Goal: Information Seeking & Learning: Learn about a topic

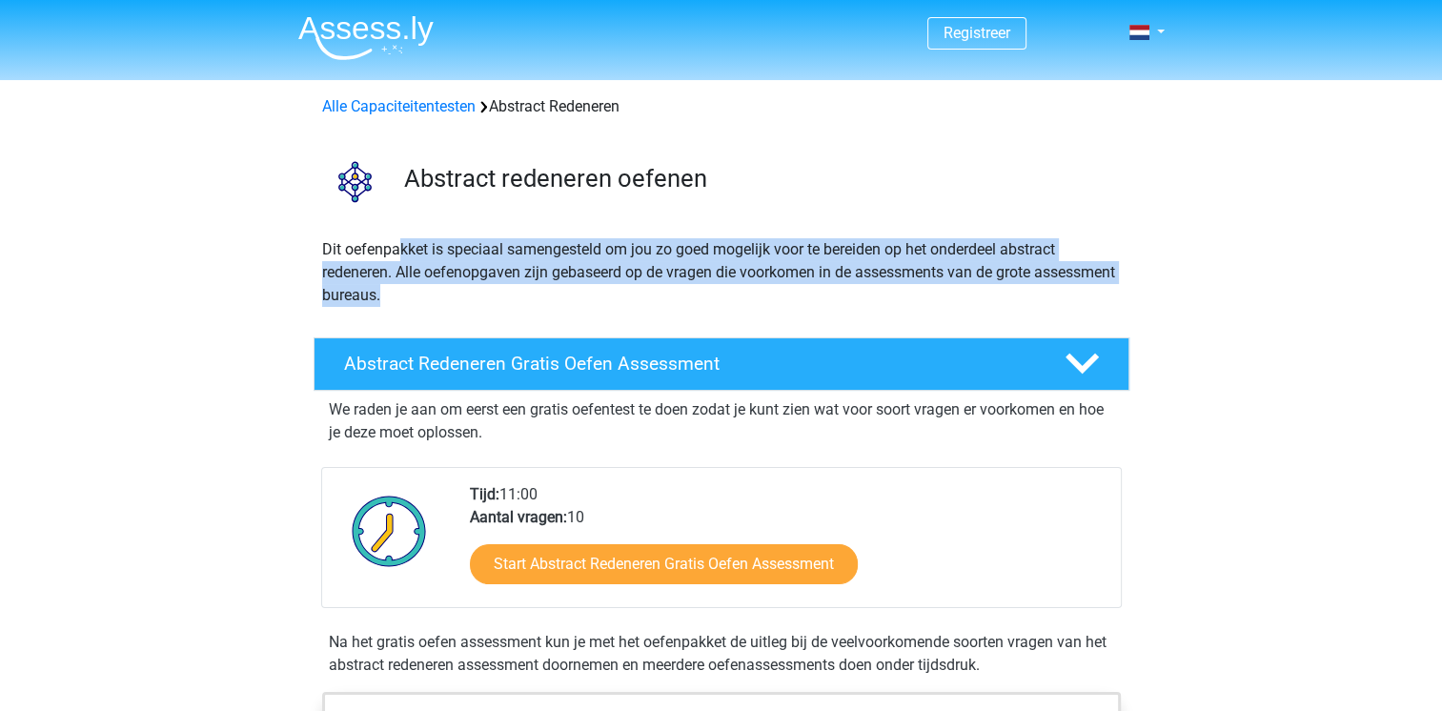
drag, startPoint x: 396, startPoint y: 253, endPoint x: 577, endPoint y: 286, distance: 184.1
click at [577, 286] on p "Dit oefenpakket is speciaal samengesteld om jou zo goed mogelijk voor te bereid…" at bounding box center [721, 272] width 799 height 69
drag, startPoint x: 577, startPoint y: 286, endPoint x: 571, endPoint y: 299, distance: 14.9
click at [571, 299] on p "Dit oefenpakket is speciaal samengesteld om jou zo goed mogelijk voor te bereid…" at bounding box center [721, 272] width 799 height 69
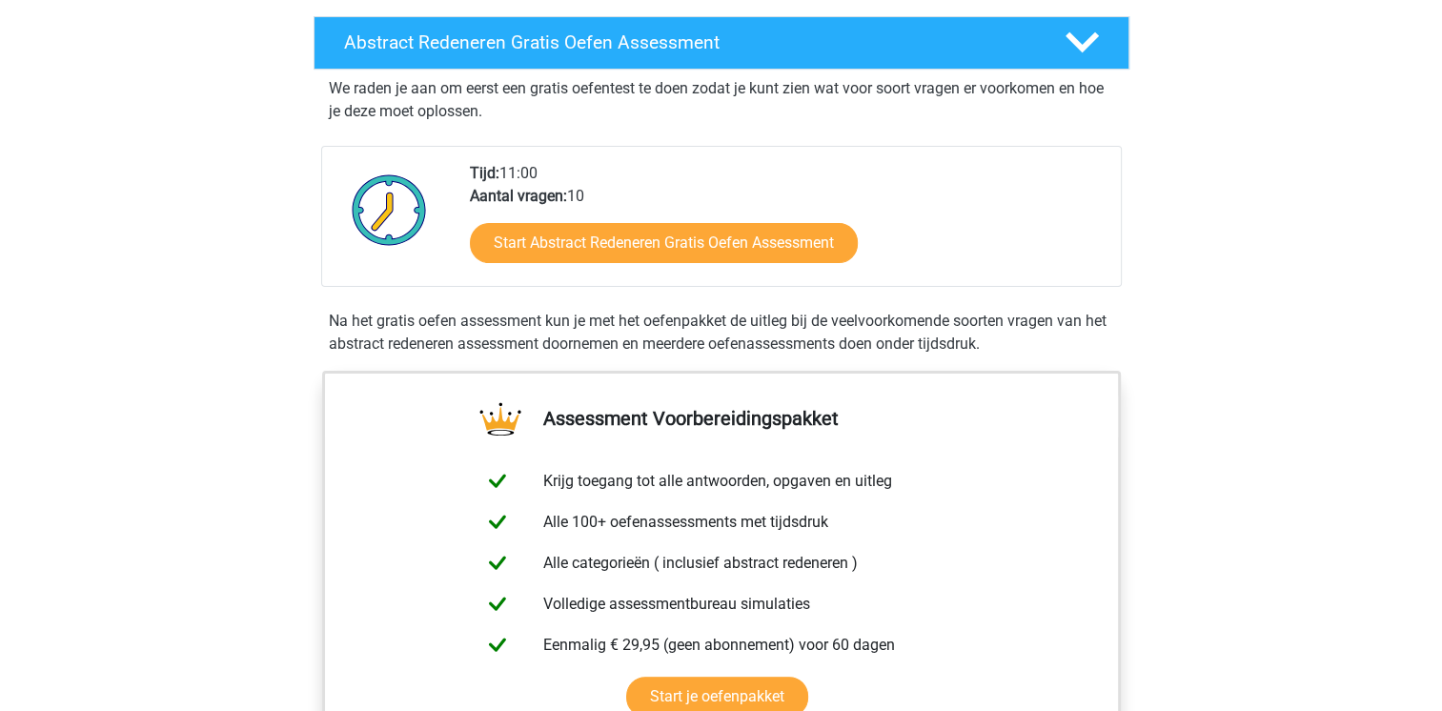
scroll to position [310, 0]
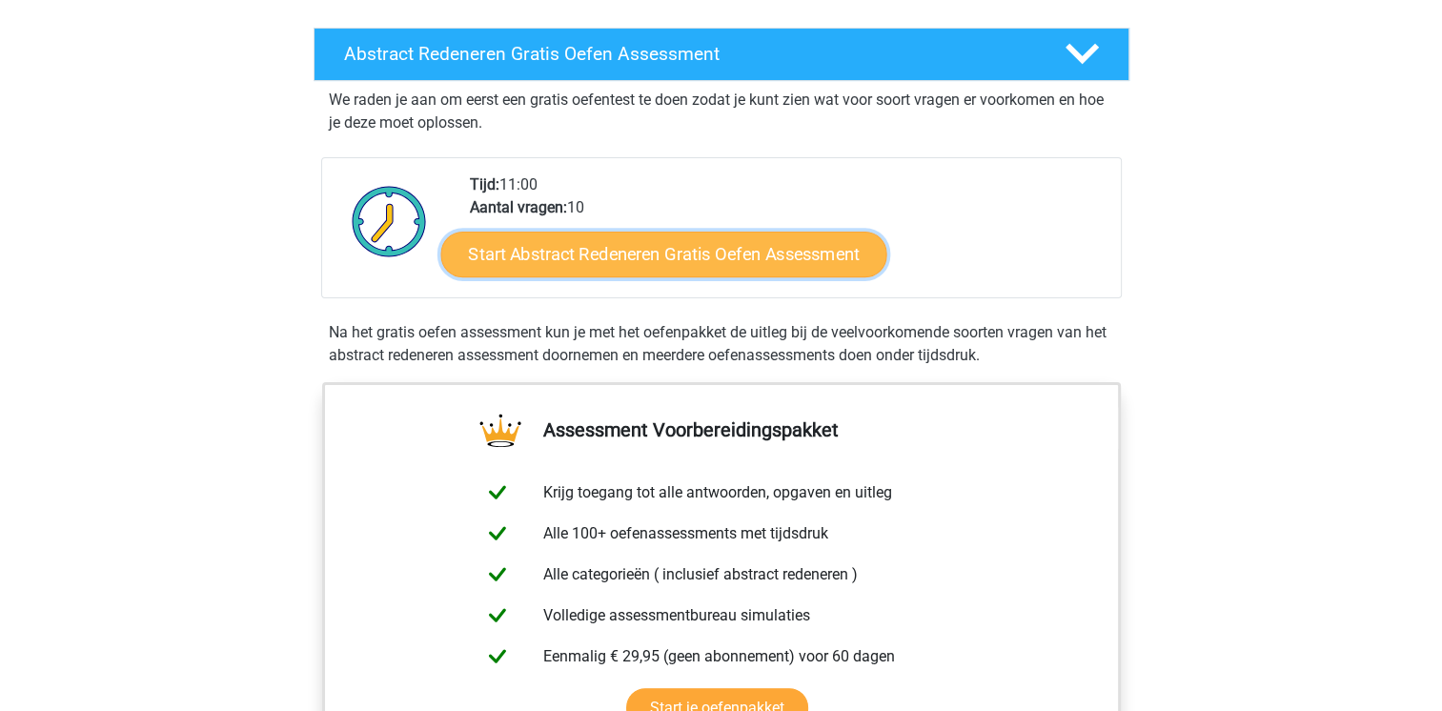
click at [815, 257] on link "Start Abstract Redeneren Gratis Oefen Assessment" at bounding box center [663, 254] width 446 height 46
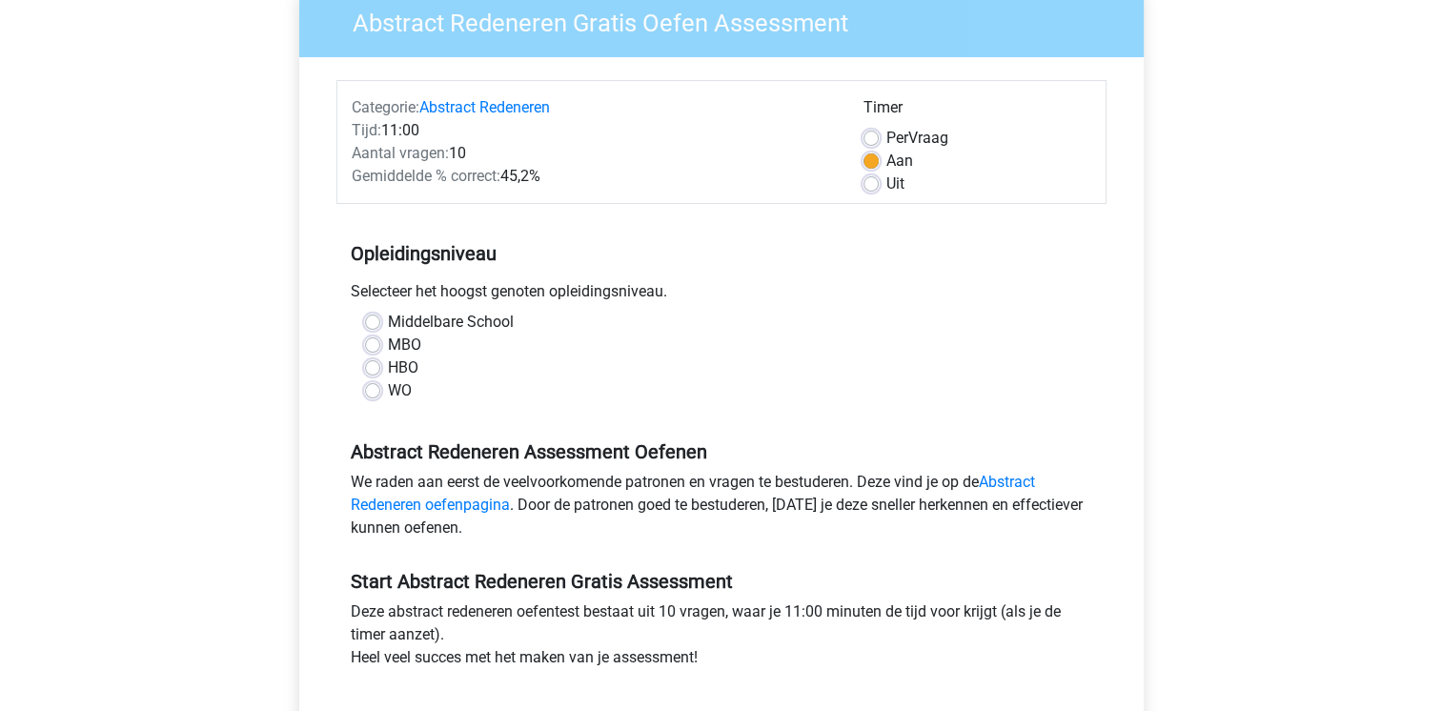
scroll to position [169, 0]
click at [388, 368] on label "HBO" at bounding box center [403, 366] width 30 height 23
click at [372, 368] on input "HBO" at bounding box center [372, 364] width 15 height 19
radio input "true"
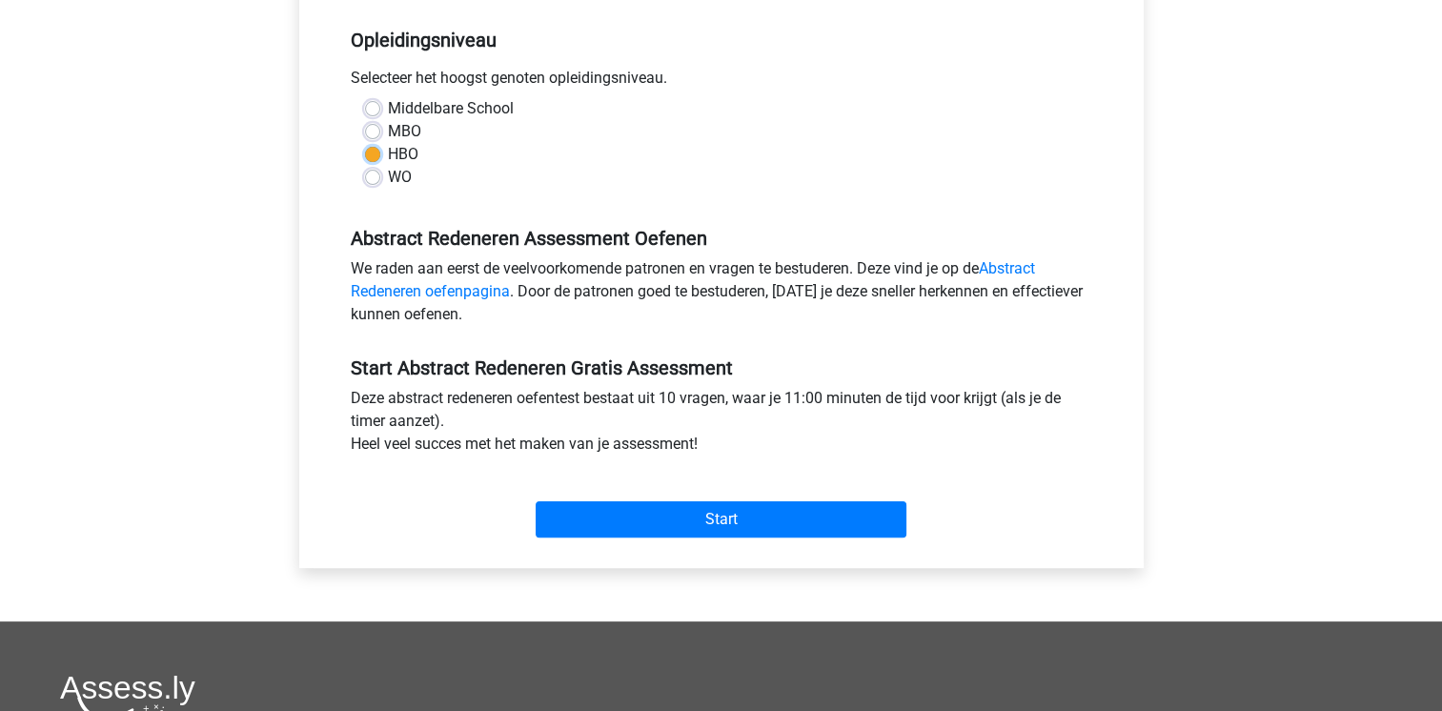
scroll to position [385, 0]
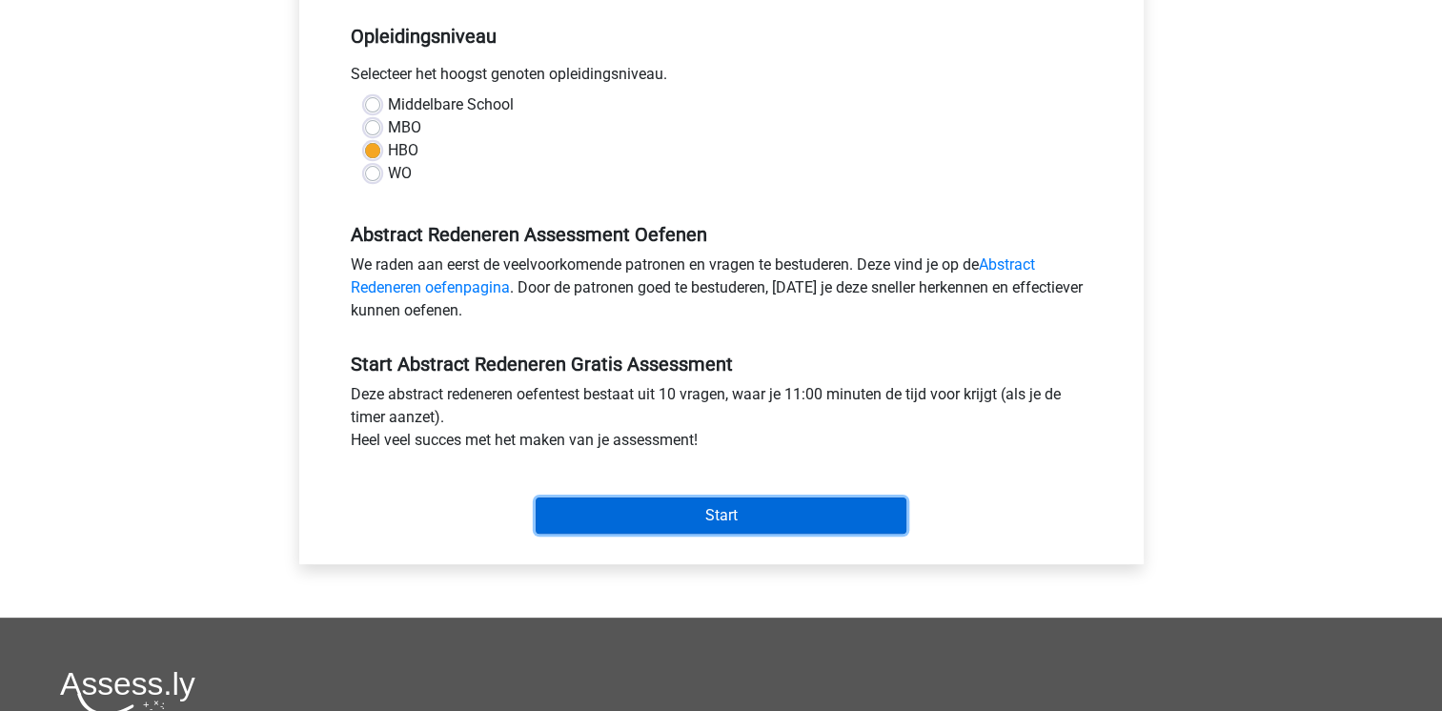
click at [721, 520] on input "Start" at bounding box center [721, 515] width 371 height 36
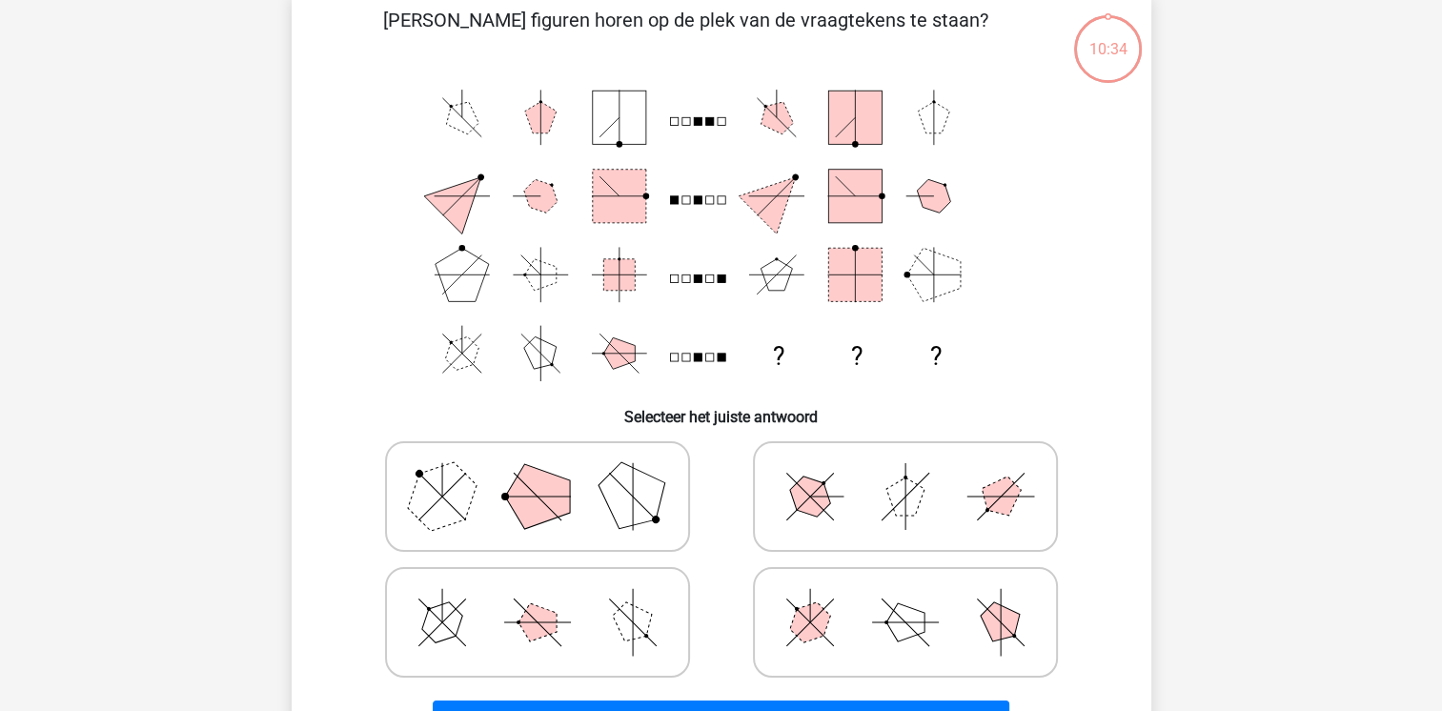
scroll to position [99, 0]
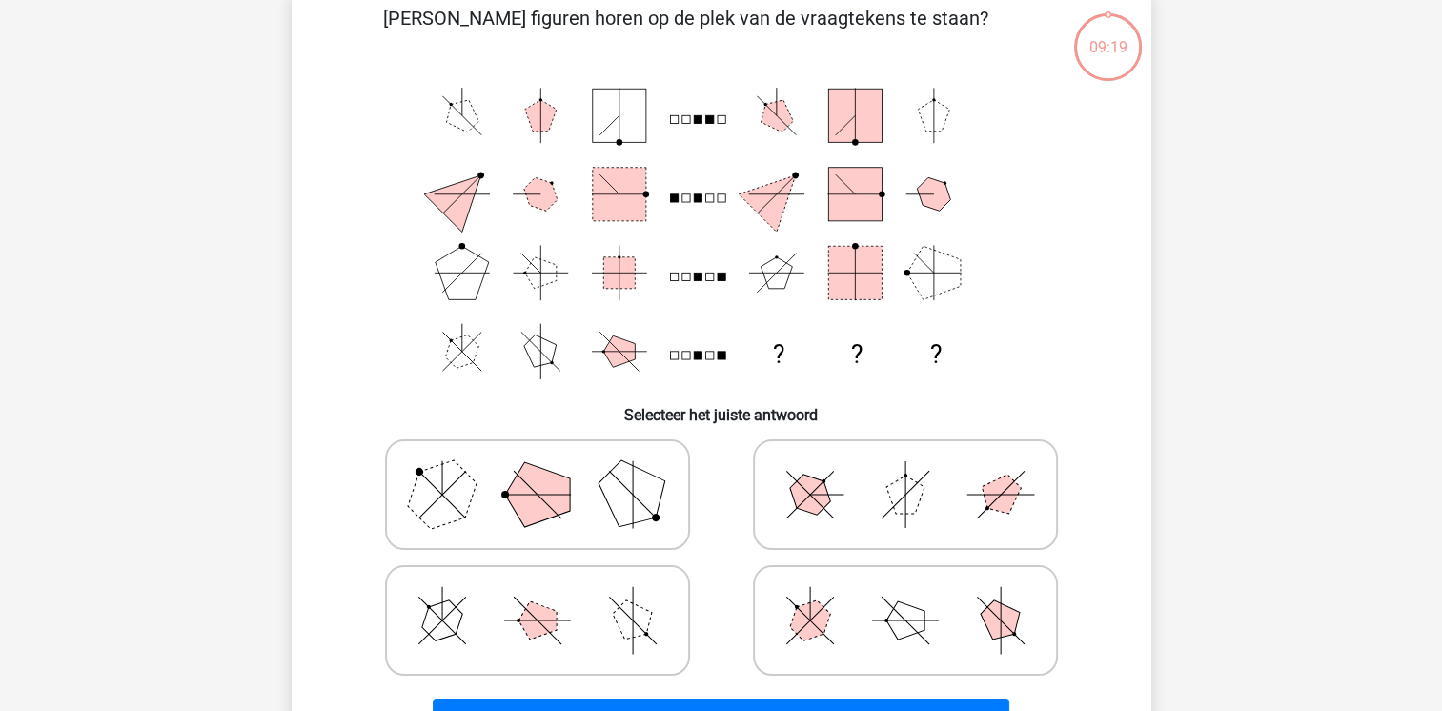
click at [572, 522] on icon at bounding box center [537, 494] width 286 height 95
click at [550, 471] on input "radio" at bounding box center [543, 464] width 12 height 12
radio input "true"
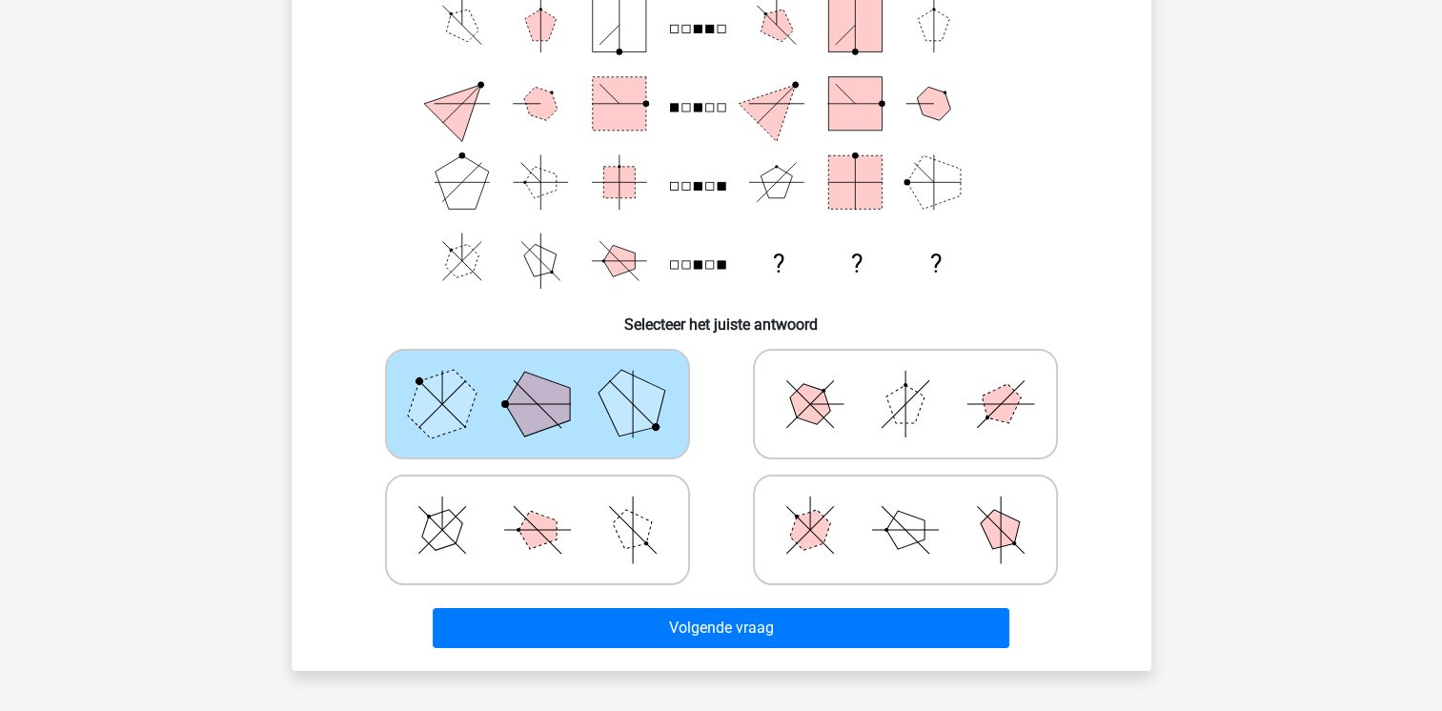
scroll to position [194, 0]
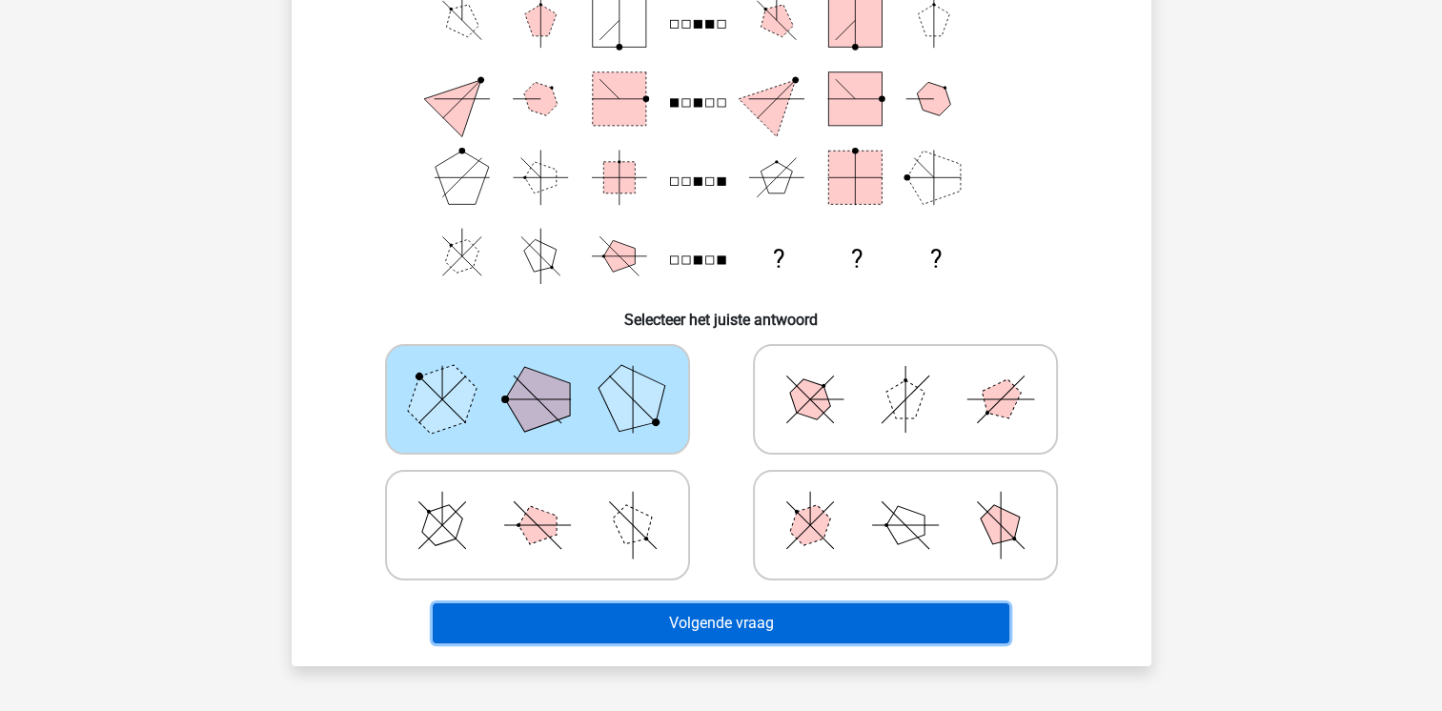
click at [843, 631] on button "Volgende vraag" at bounding box center [721, 623] width 576 height 40
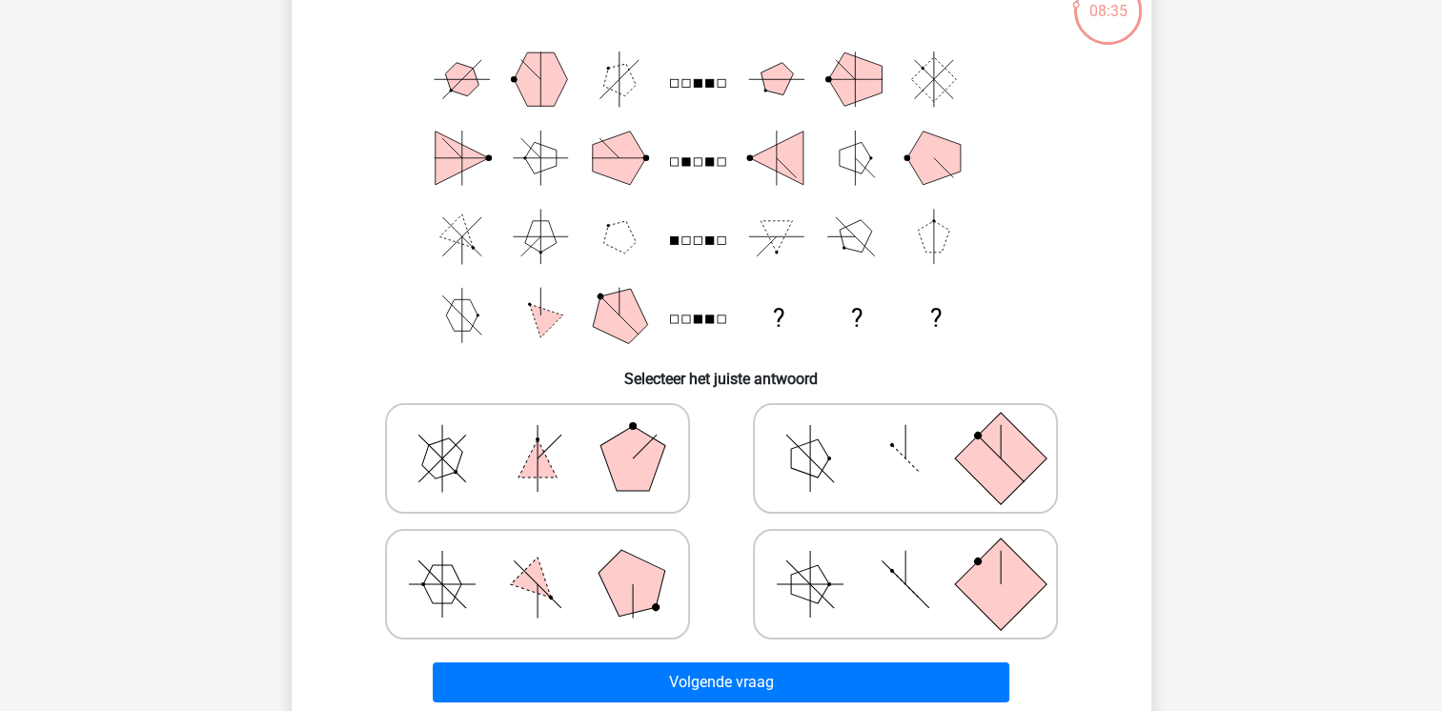
scroll to position [138, 0]
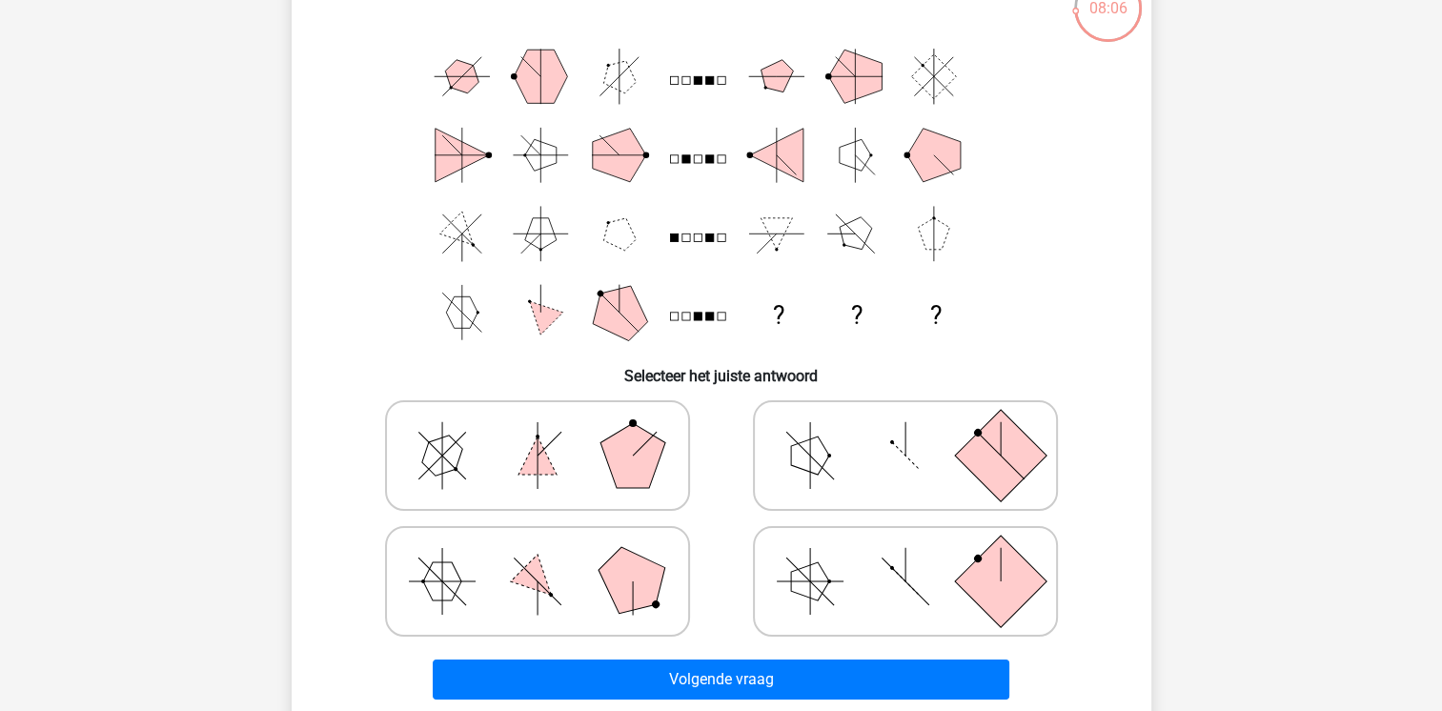
click at [577, 612] on icon at bounding box center [537, 581] width 286 height 95
click at [550, 557] on input "radio" at bounding box center [543, 551] width 12 height 12
radio input "true"
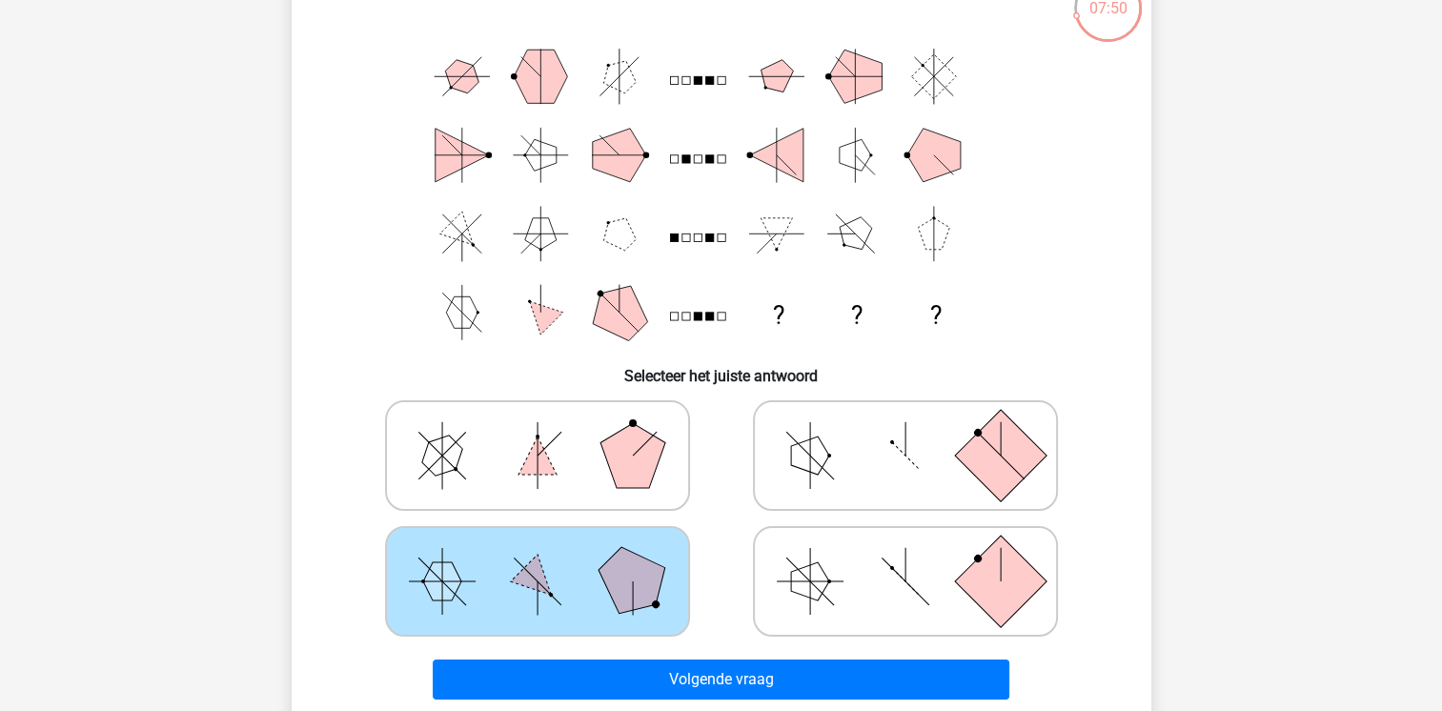
click at [491, 441] on icon at bounding box center [537, 455] width 286 height 95
click at [537, 432] on input "radio" at bounding box center [543, 425] width 12 height 12
radio input "true"
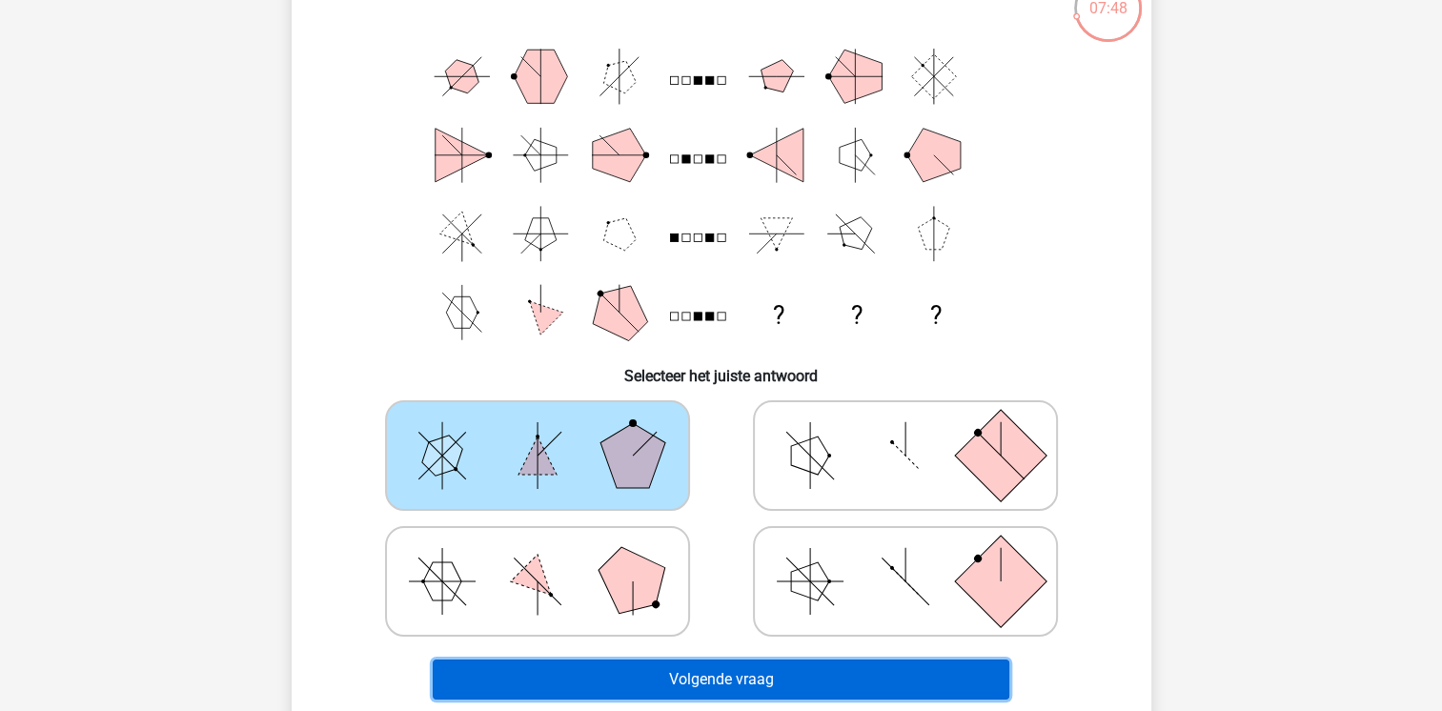
click at [639, 677] on button "Volgende vraag" at bounding box center [721, 679] width 576 height 40
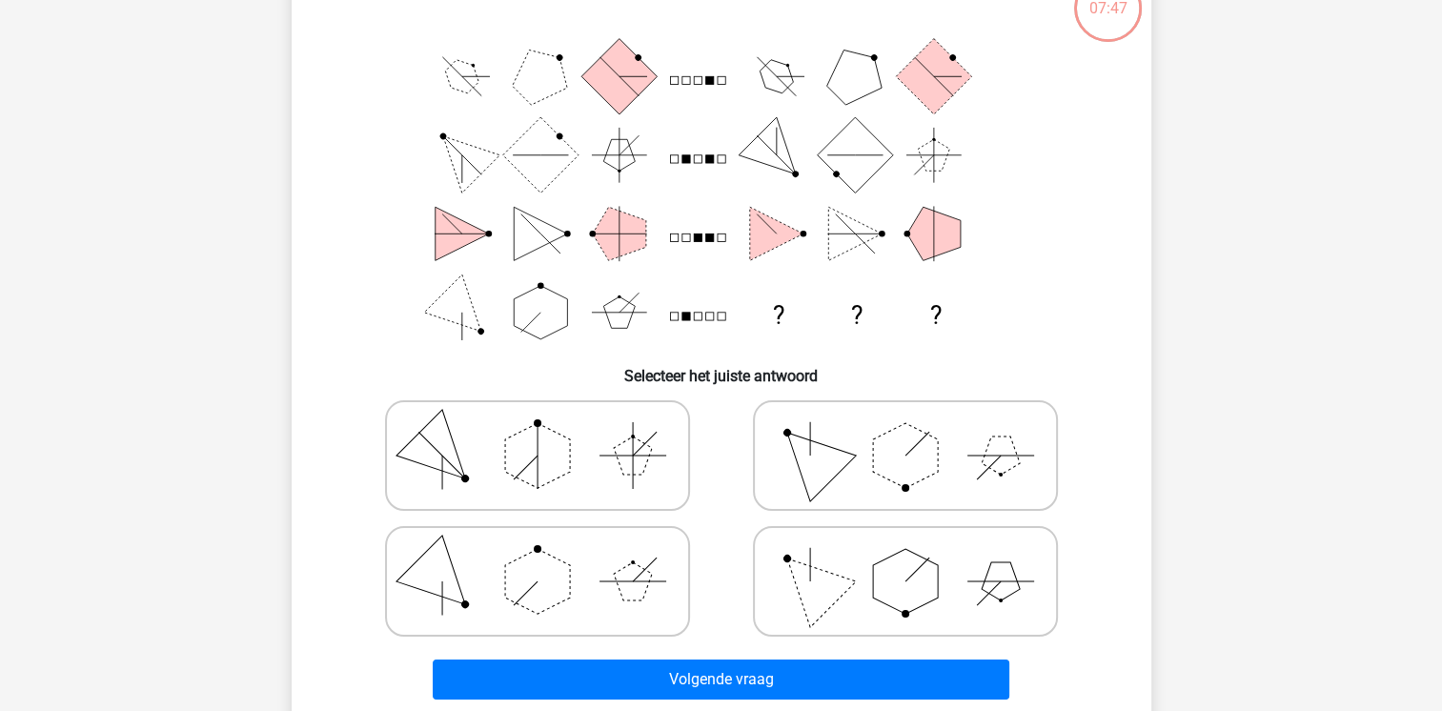
scroll to position [88, 0]
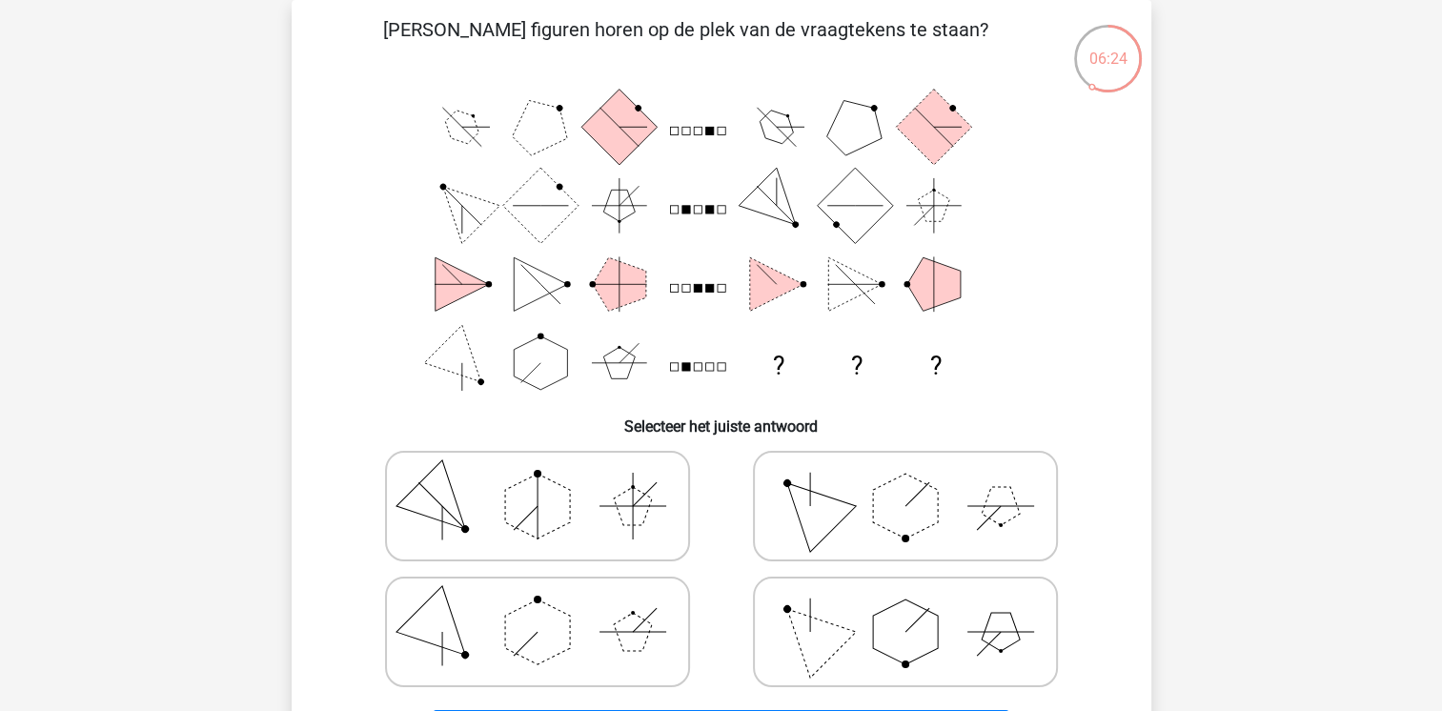
click at [903, 623] on polygon at bounding box center [905, 631] width 65 height 65
click at [905, 608] on input "radio" at bounding box center [911, 602] width 12 height 12
radio input "true"
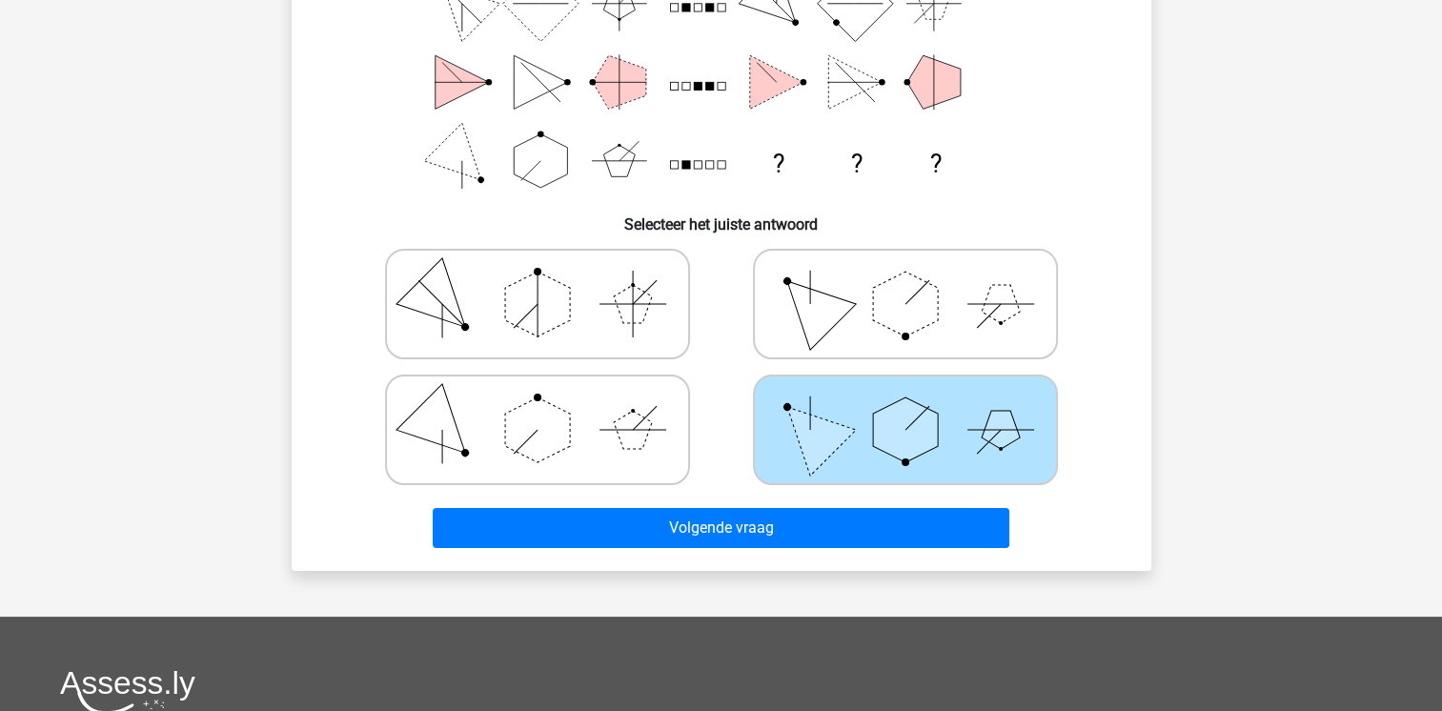
scroll to position [298, 0]
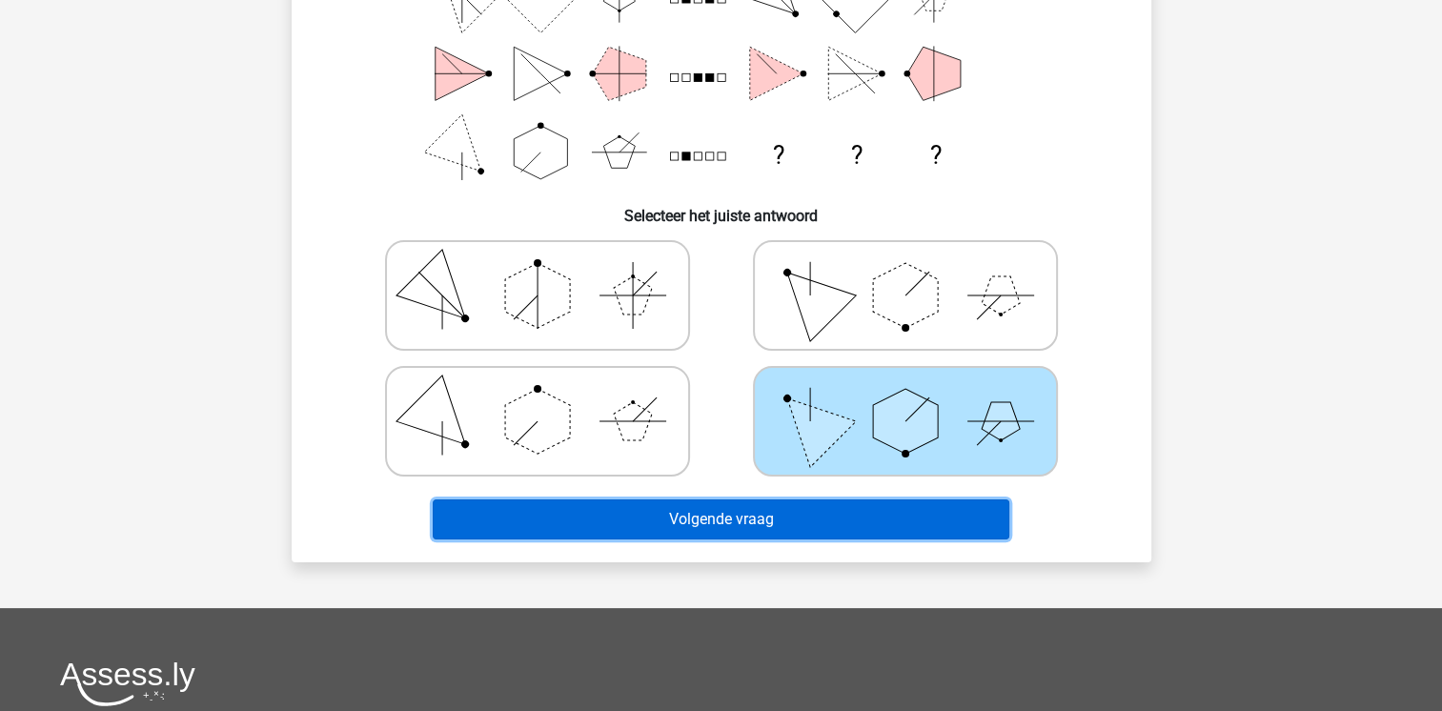
click at [984, 513] on button "Volgende vraag" at bounding box center [721, 519] width 576 height 40
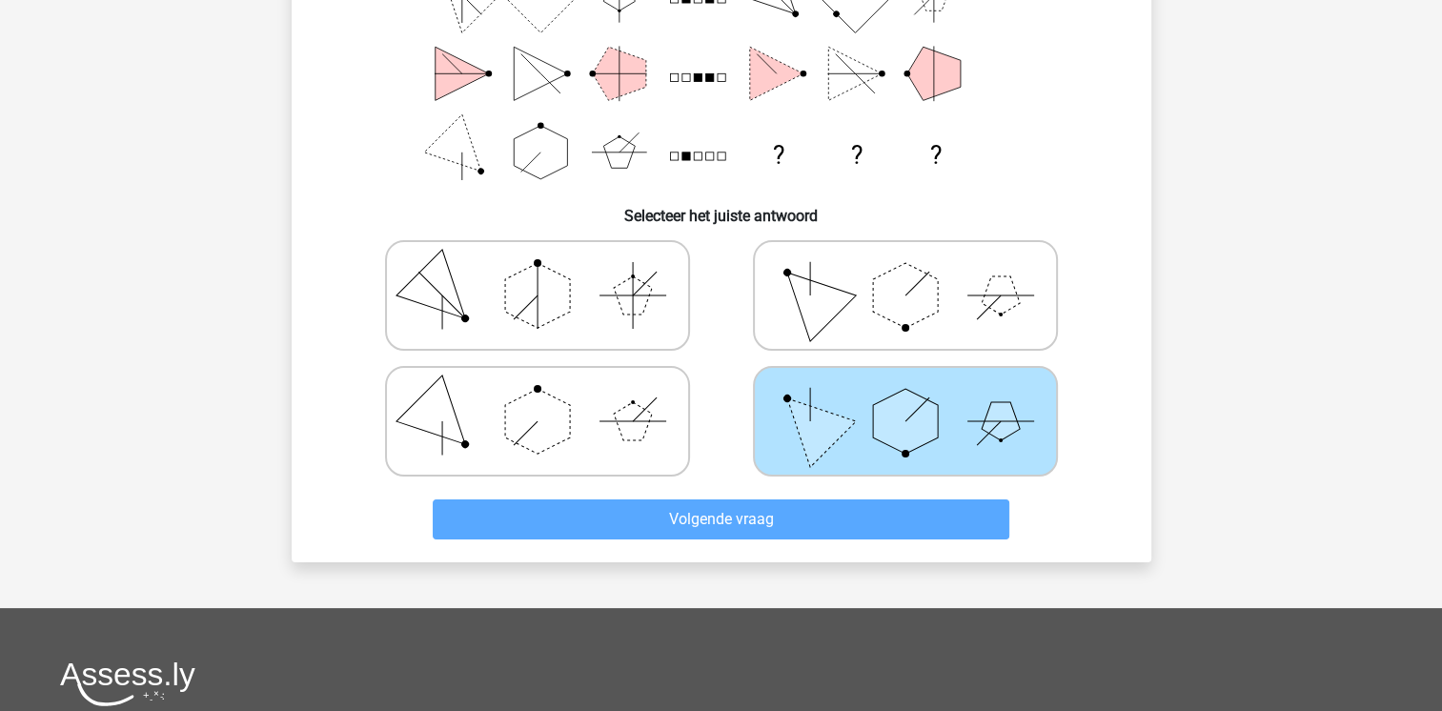
scroll to position [88, 0]
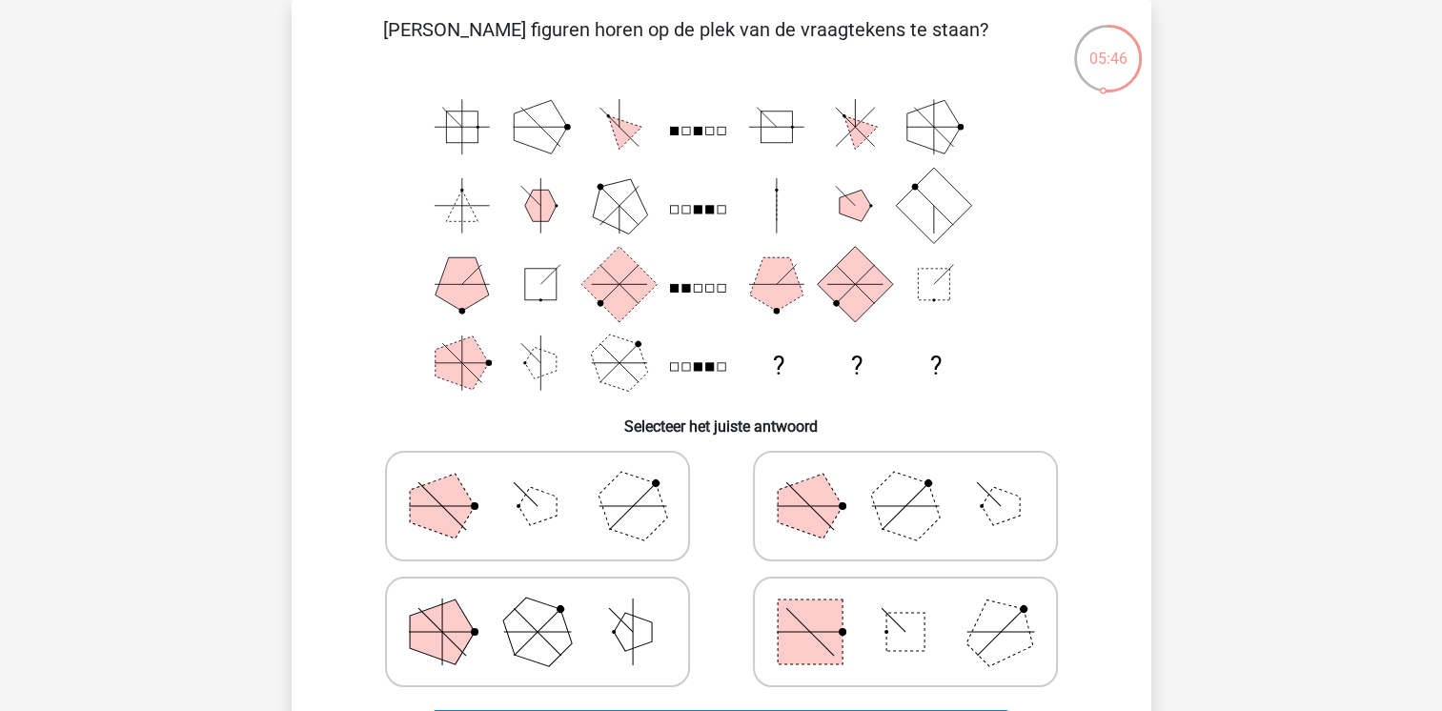
click at [880, 642] on icon at bounding box center [905, 631] width 286 height 95
click at [905, 608] on input "radio" at bounding box center [911, 602] width 12 height 12
radio input "true"
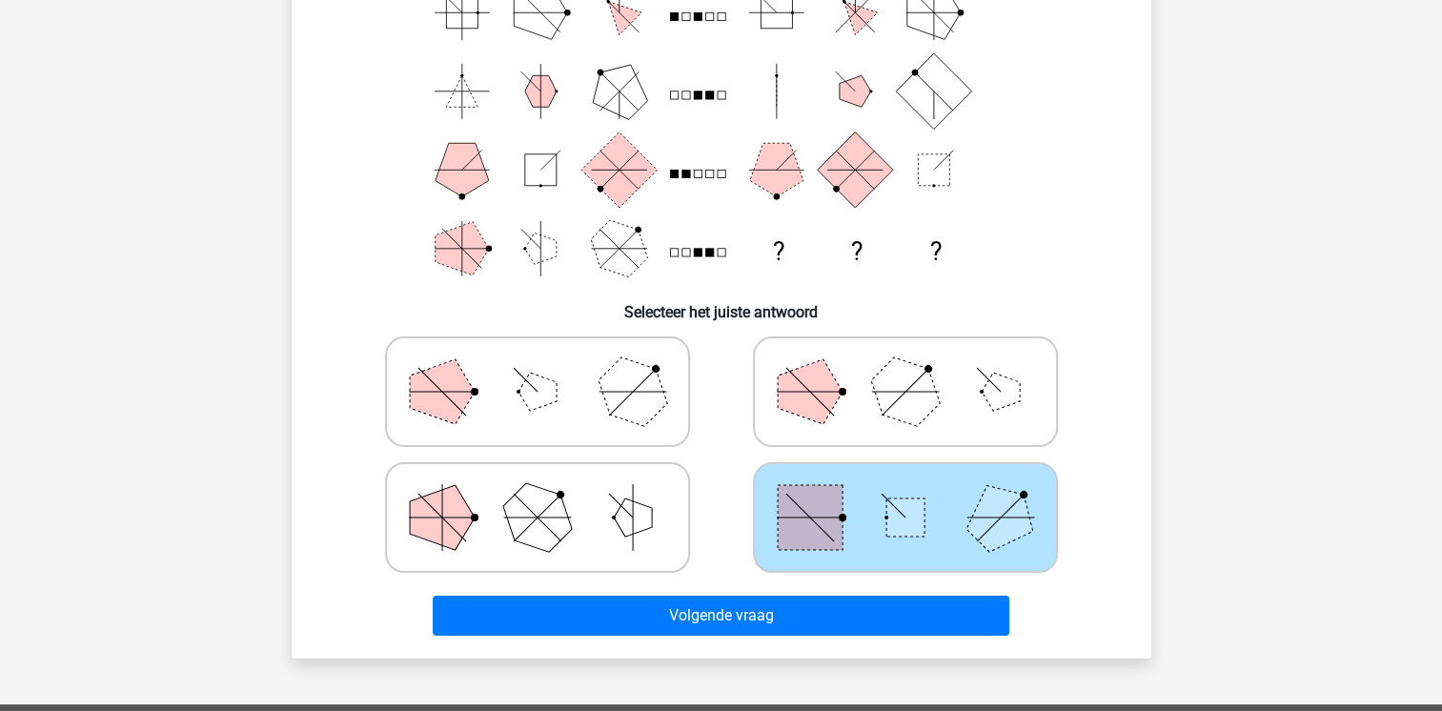
scroll to position [299, 0]
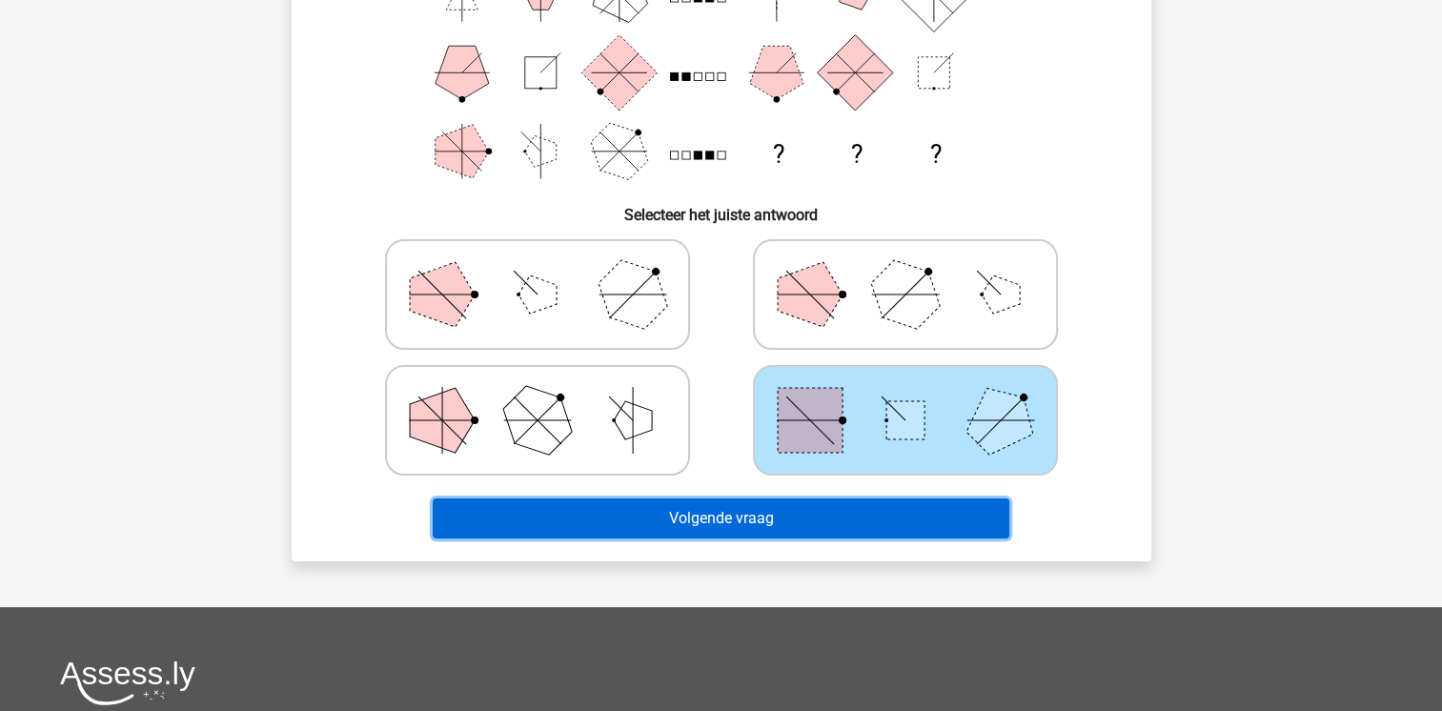
click at [984, 520] on button "Volgende vraag" at bounding box center [721, 518] width 576 height 40
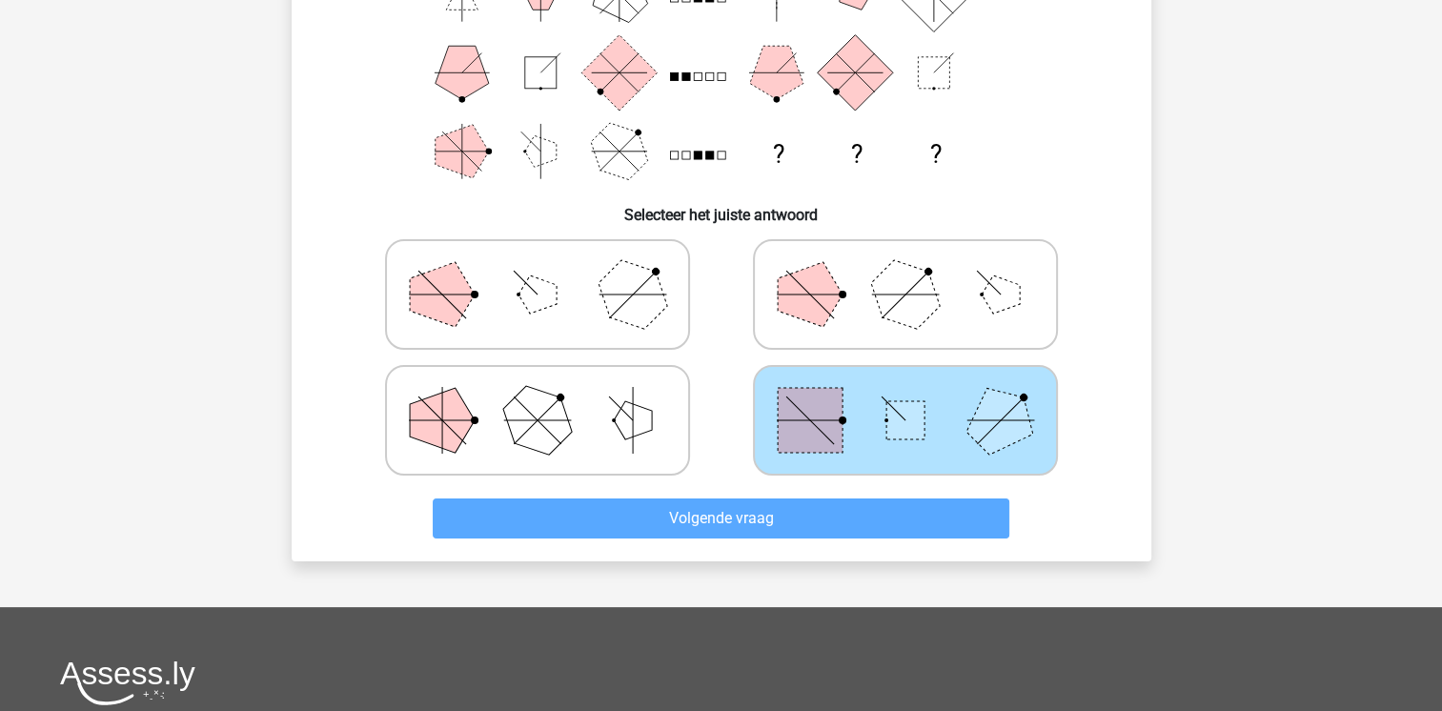
scroll to position [88, 0]
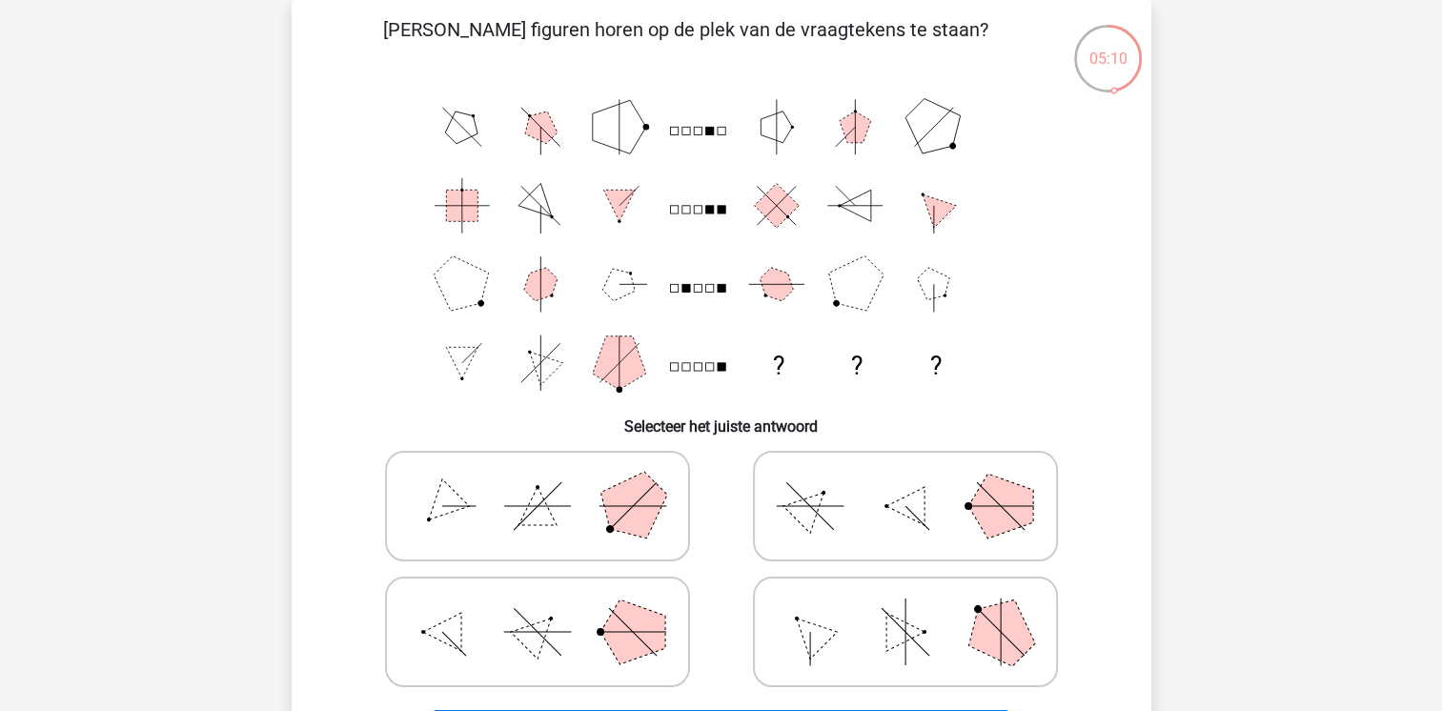
click at [571, 504] on icon at bounding box center [537, 505] width 286 height 95
click at [550, 482] on input "radio" at bounding box center [543, 476] width 12 height 12
radio input "true"
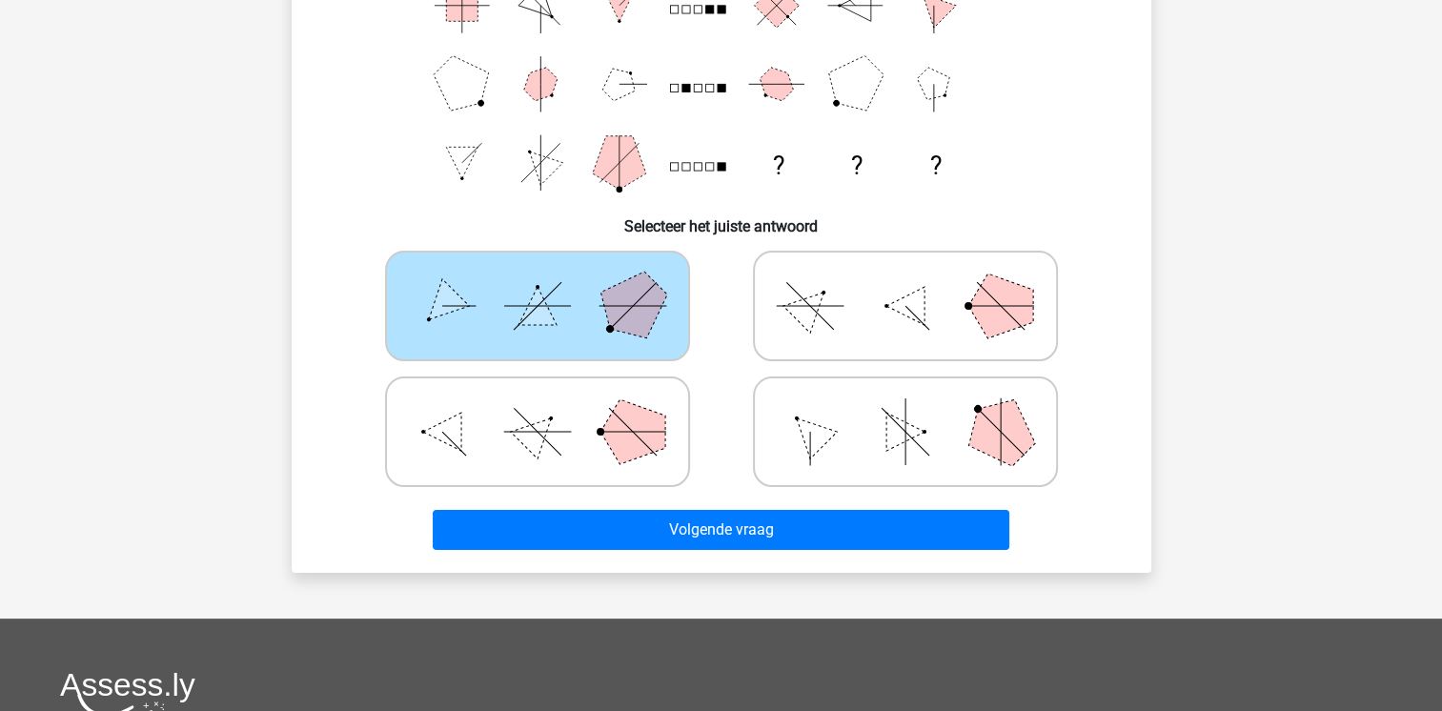
scroll to position [290, 0]
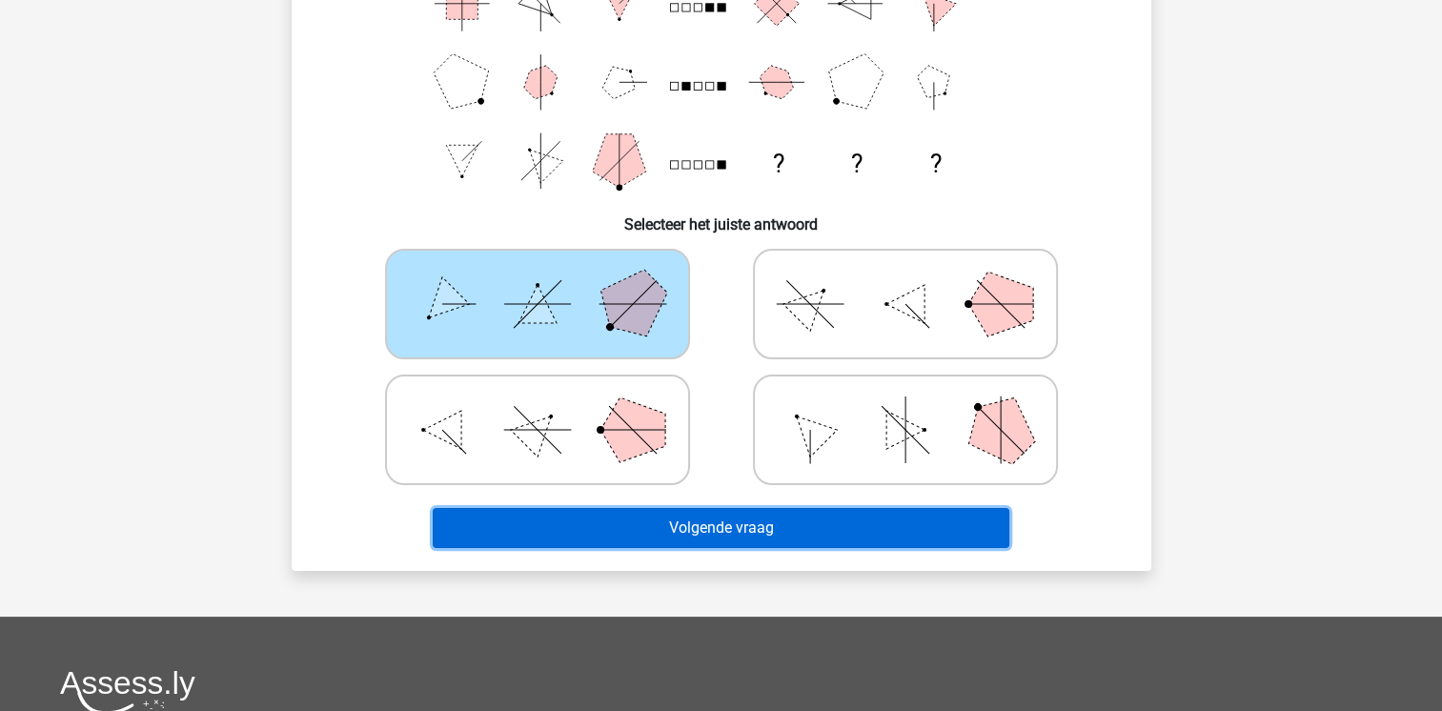
click at [974, 527] on button "Volgende vraag" at bounding box center [721, 528] width 576 height 40
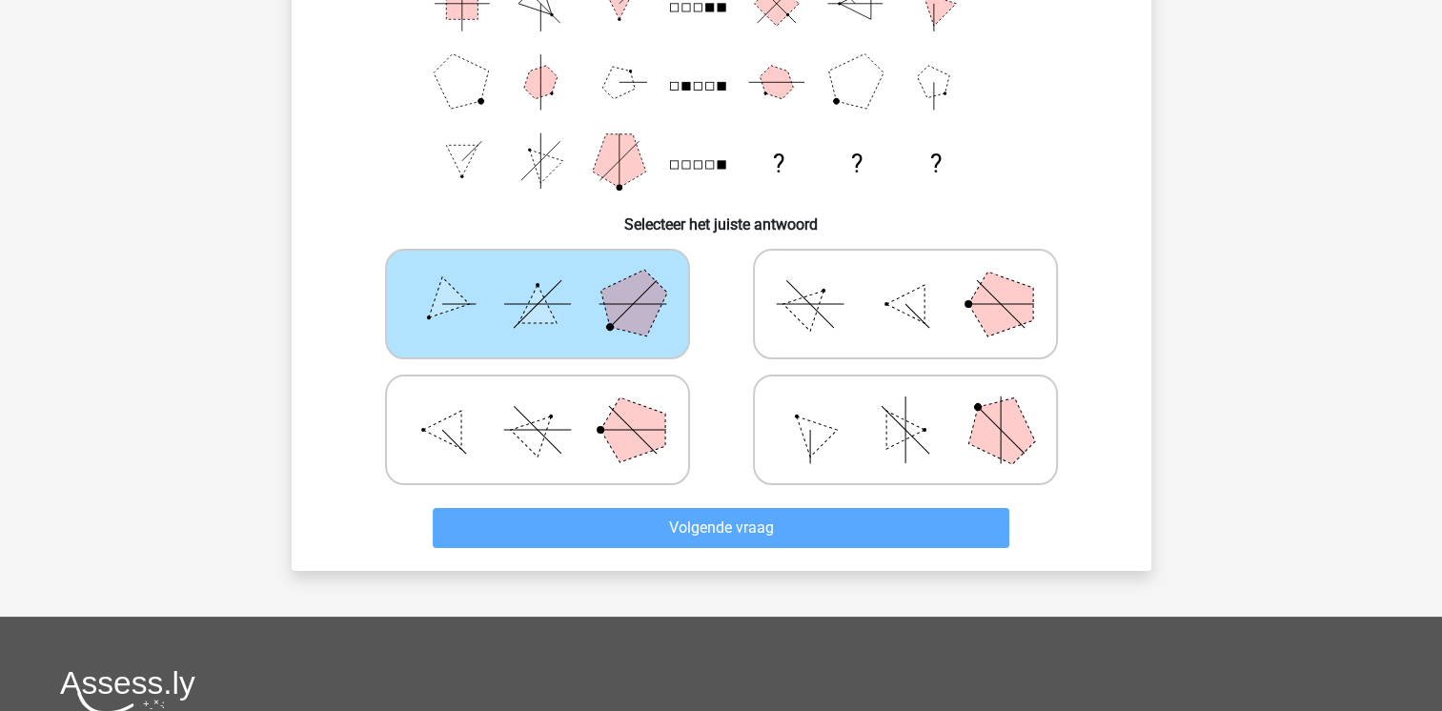
scroll to position [88, 0]
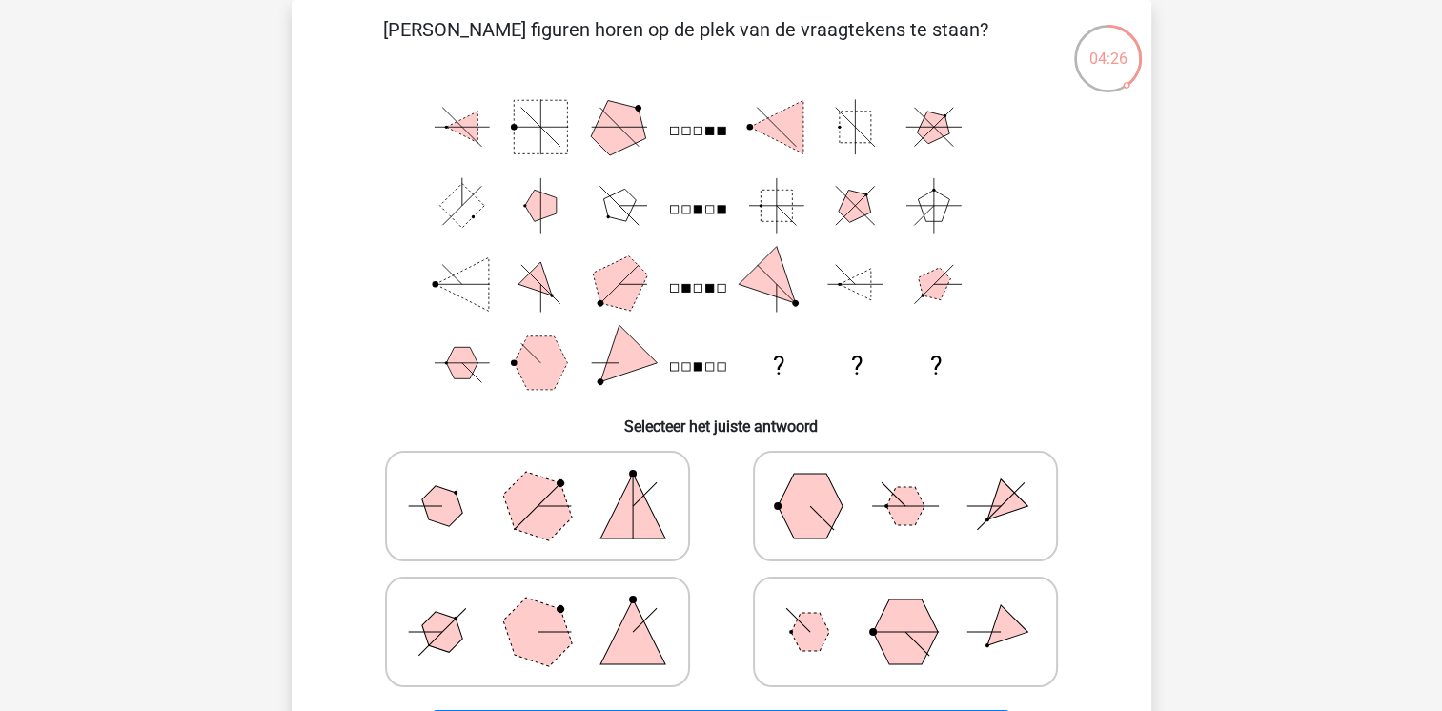
click at [579, 612] on icon at bounding box center [537, 631] width 286 height 95
click at [550, 608] on input "radio" at bounding box center [543, 602] width 12 height 12
radio input "true"
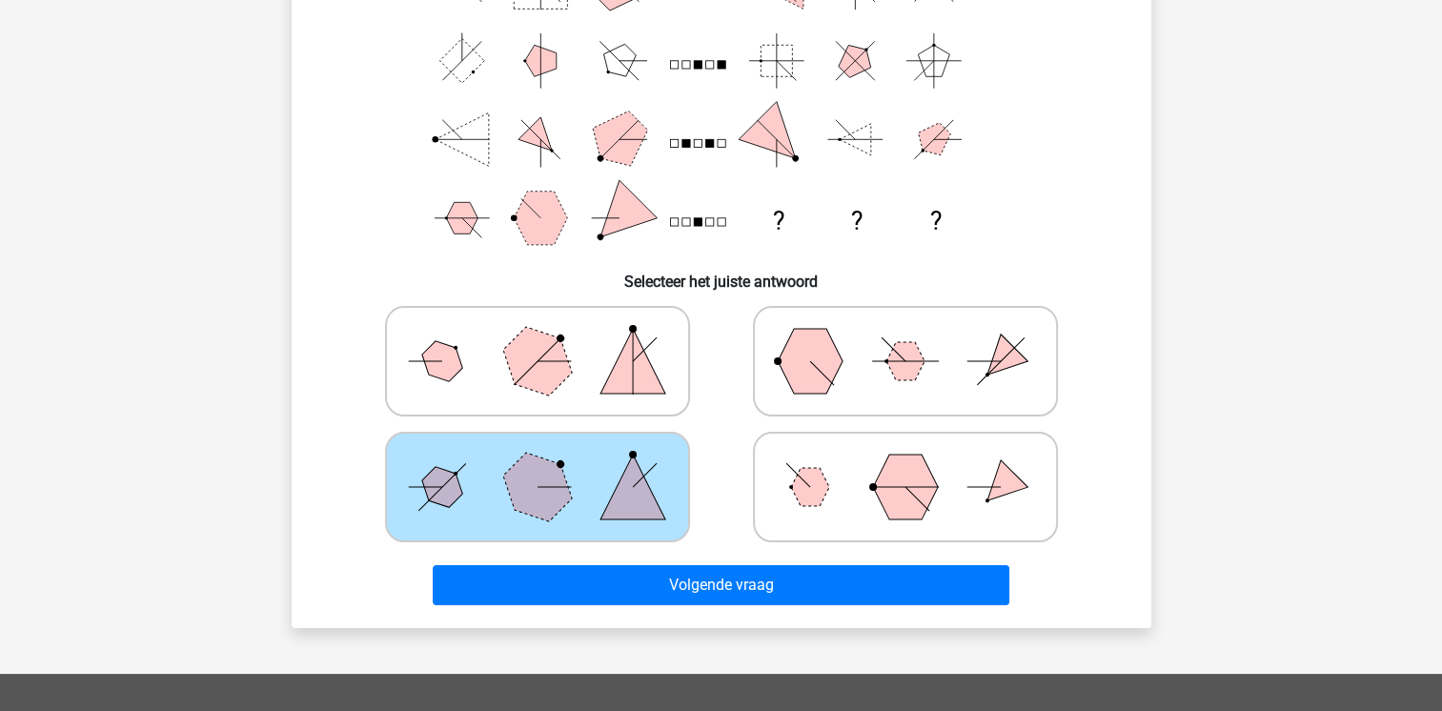
scroll to position [282, 0]
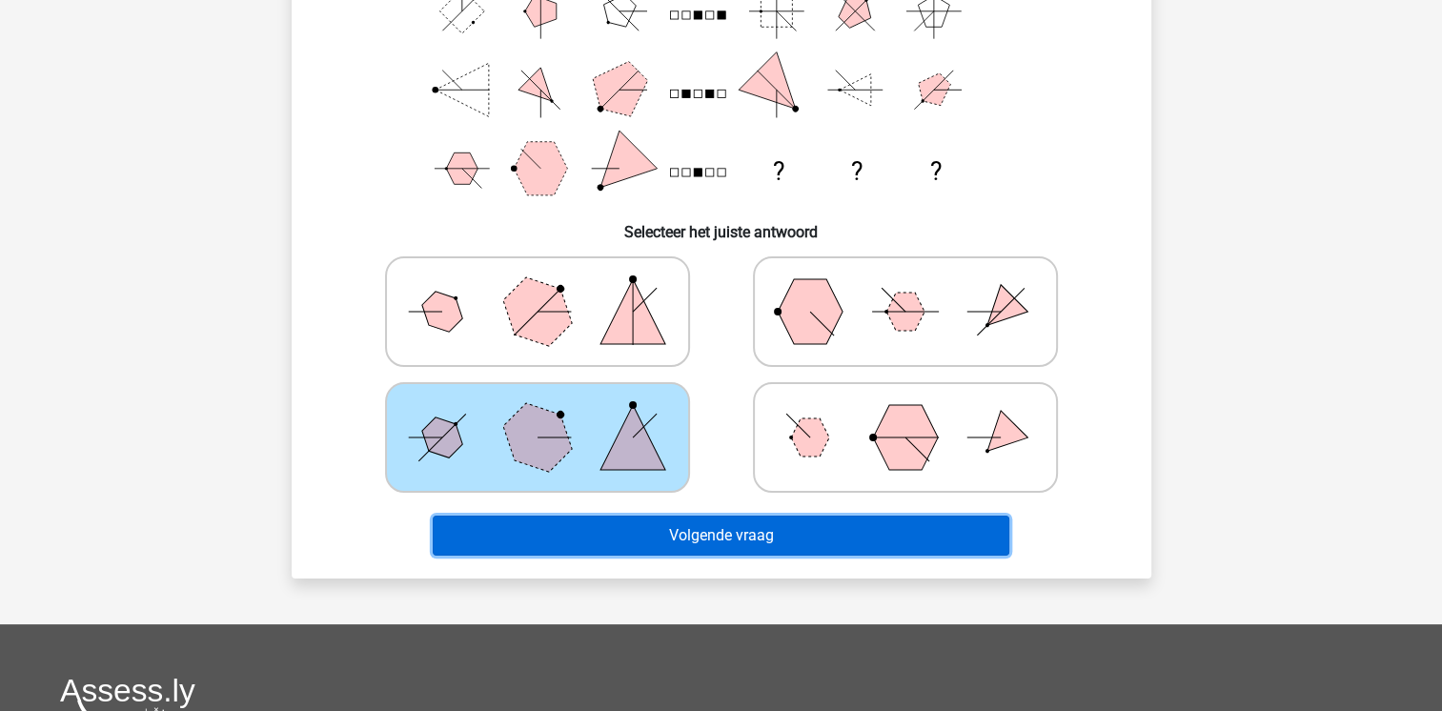
click at [995, 531] on button "Volgende vraag" at bounding box center [721, 536] width 576 height 40
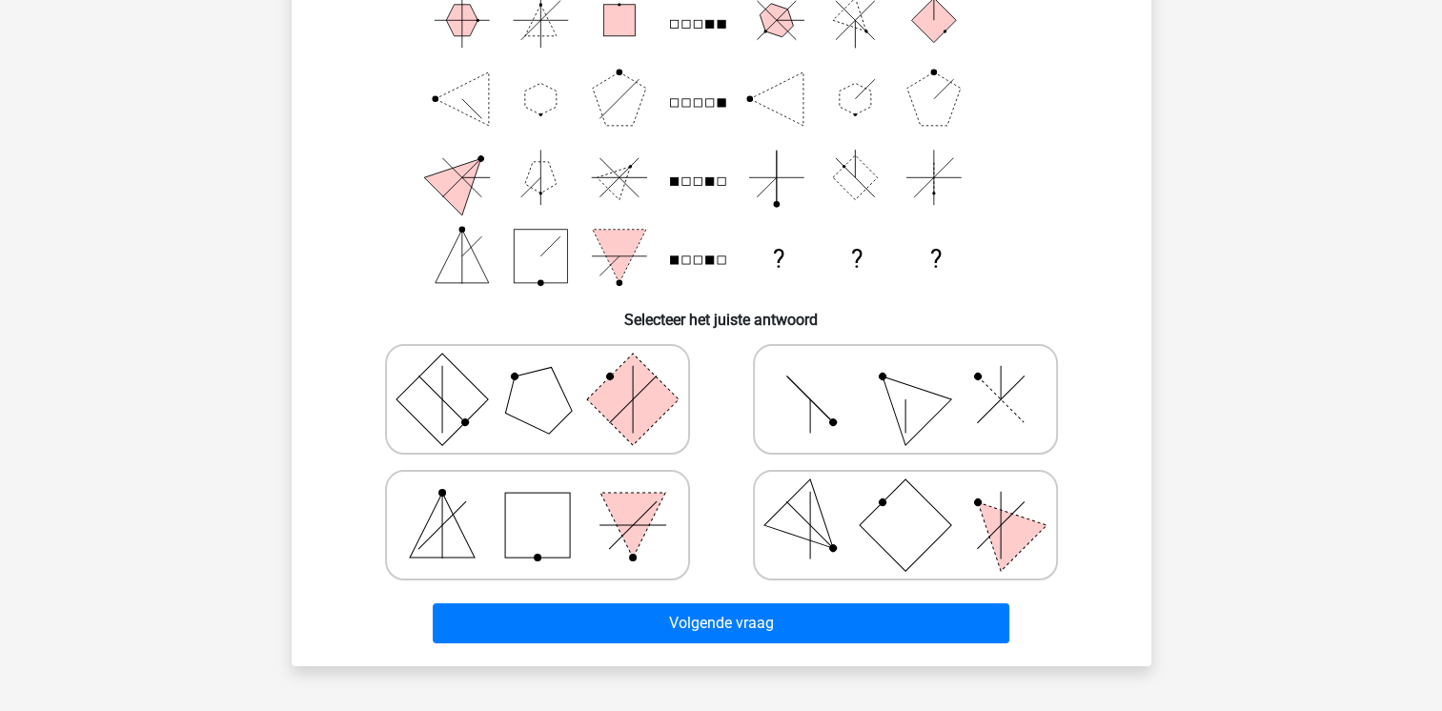
scroll to position [196, 0]
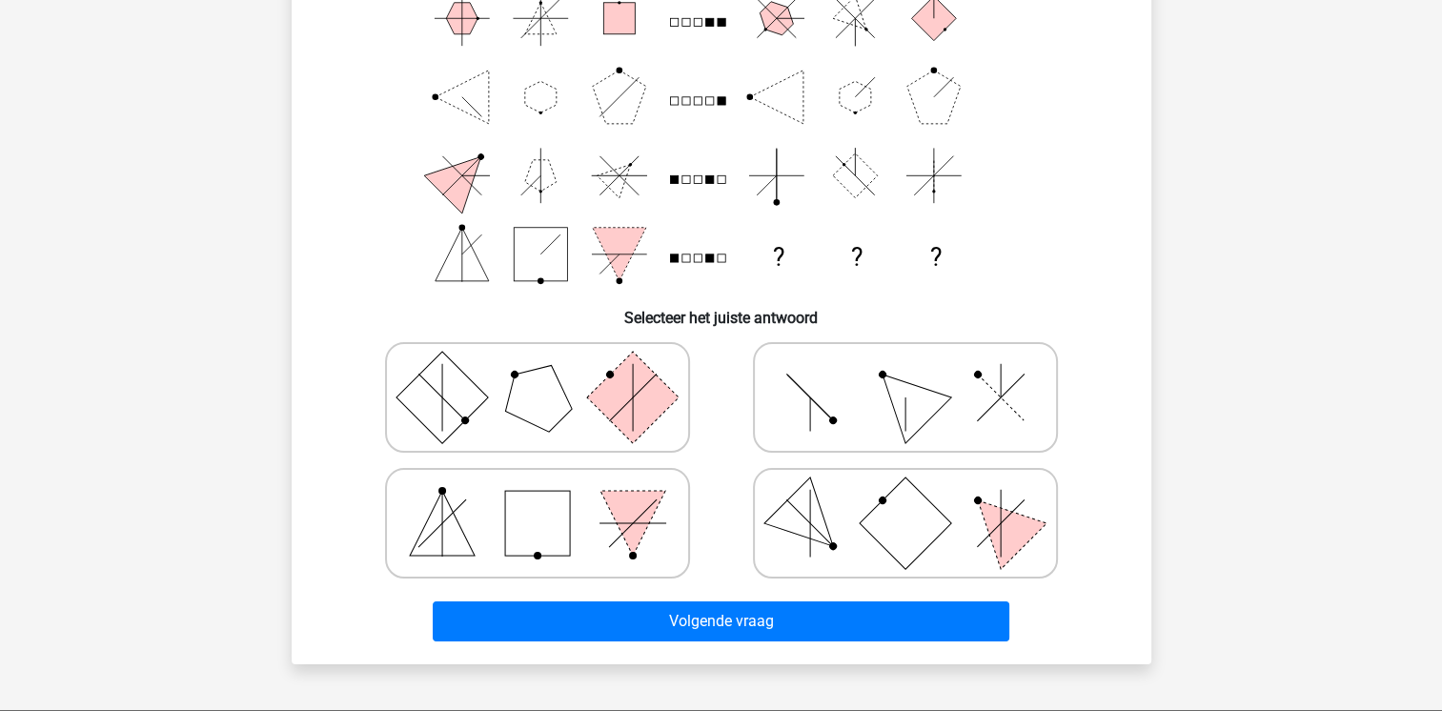
click at [643, 495] on polygon at bounding box center [632, 523] width 65 height 65
click at [550, 495] on input "radio" at bounding box center [543, 493] width 12 height 12
radio input "true"
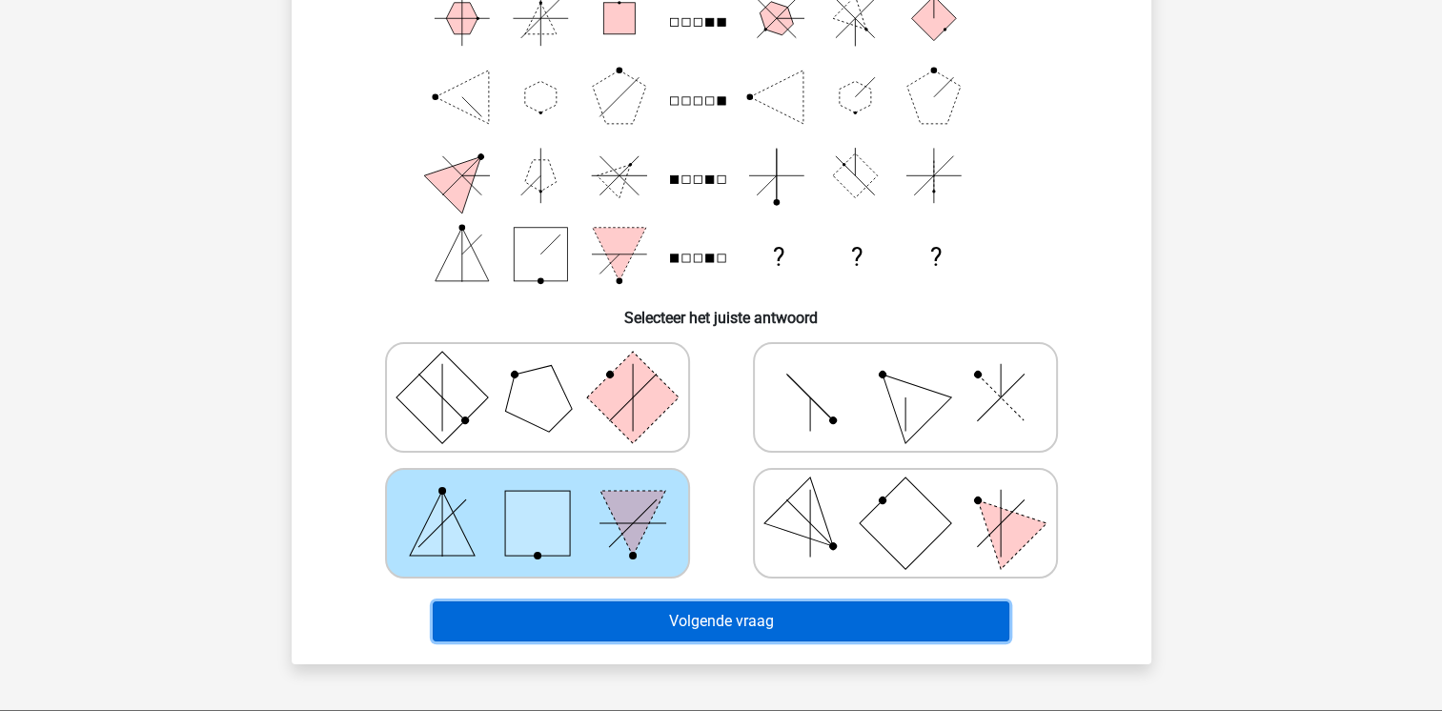
click at [674, 603] on button "Volgende vraag" at bounding box center [721, 621] width 576 height 40
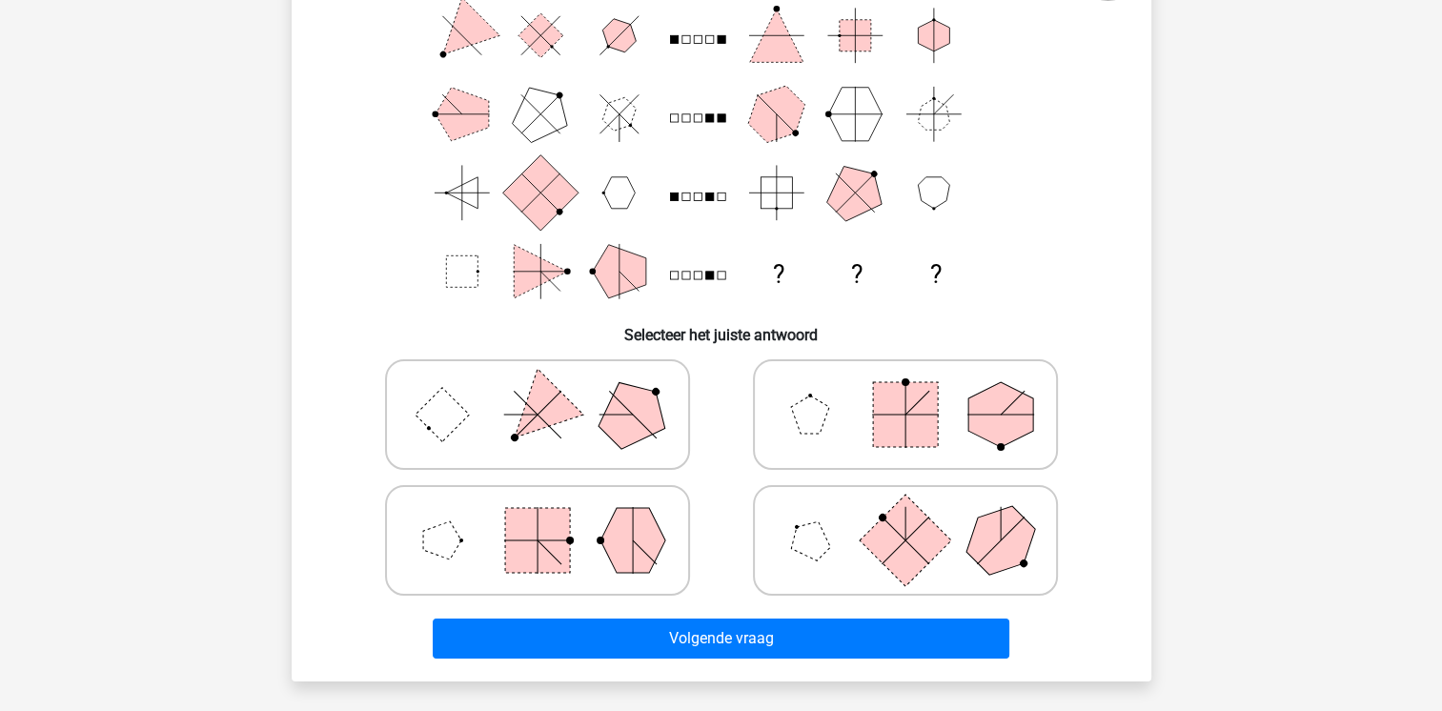
scroll to position [183, 0]
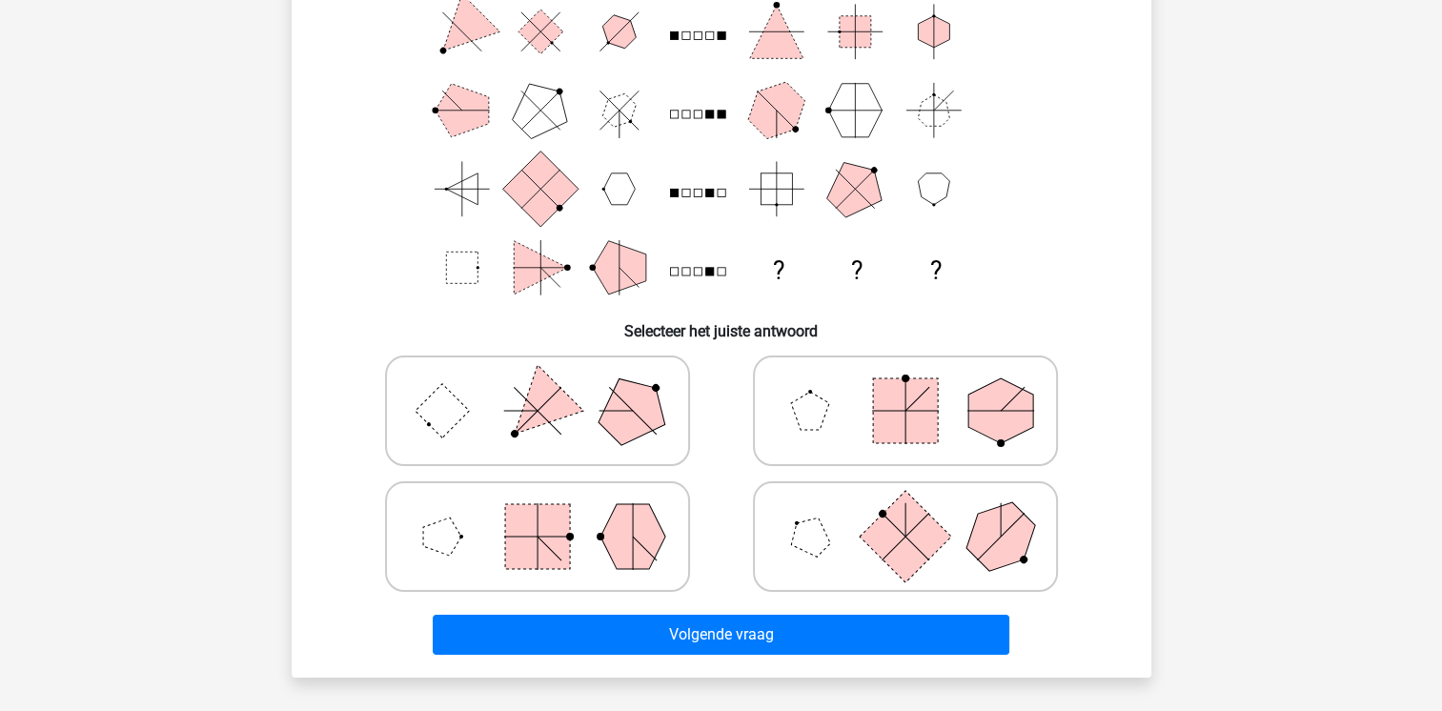
click at [621, 395] on polygon at bounding box center [631, 410] width 91 height 91
click at [550, 387] on input "radio" at bounding box center [543, 380] width 12 height 12
radio input "true"
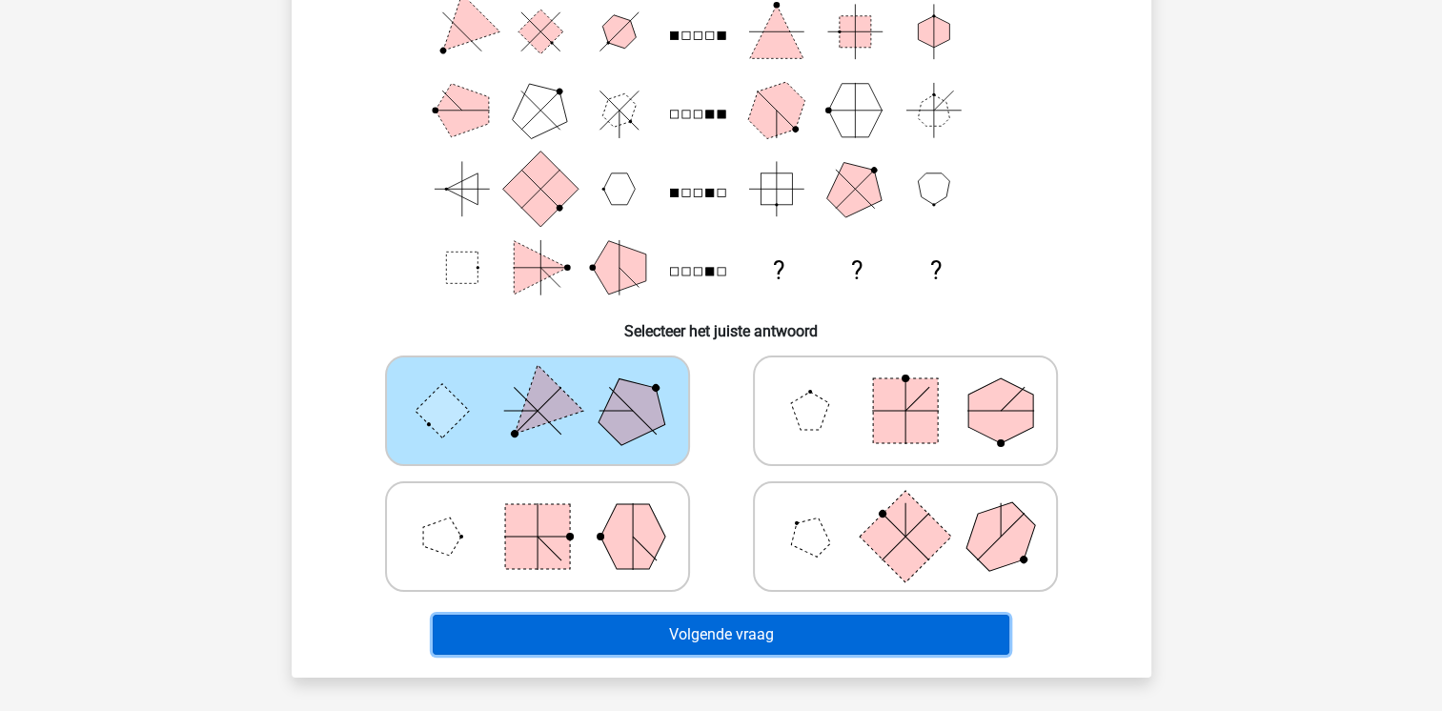
click at [678, 630] on button "Volgende vraag" at bounding box center [721, 635] width 576 height 40
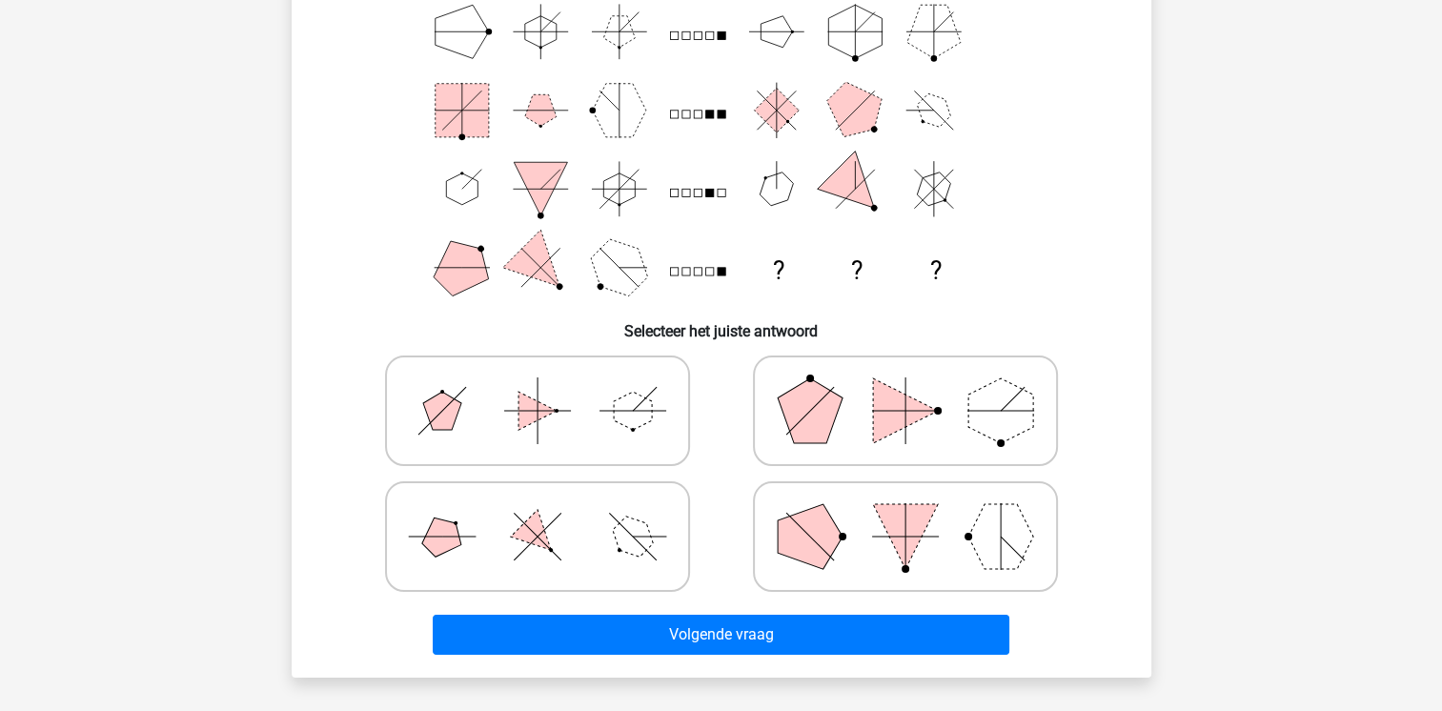
scroll to position [88, 0]
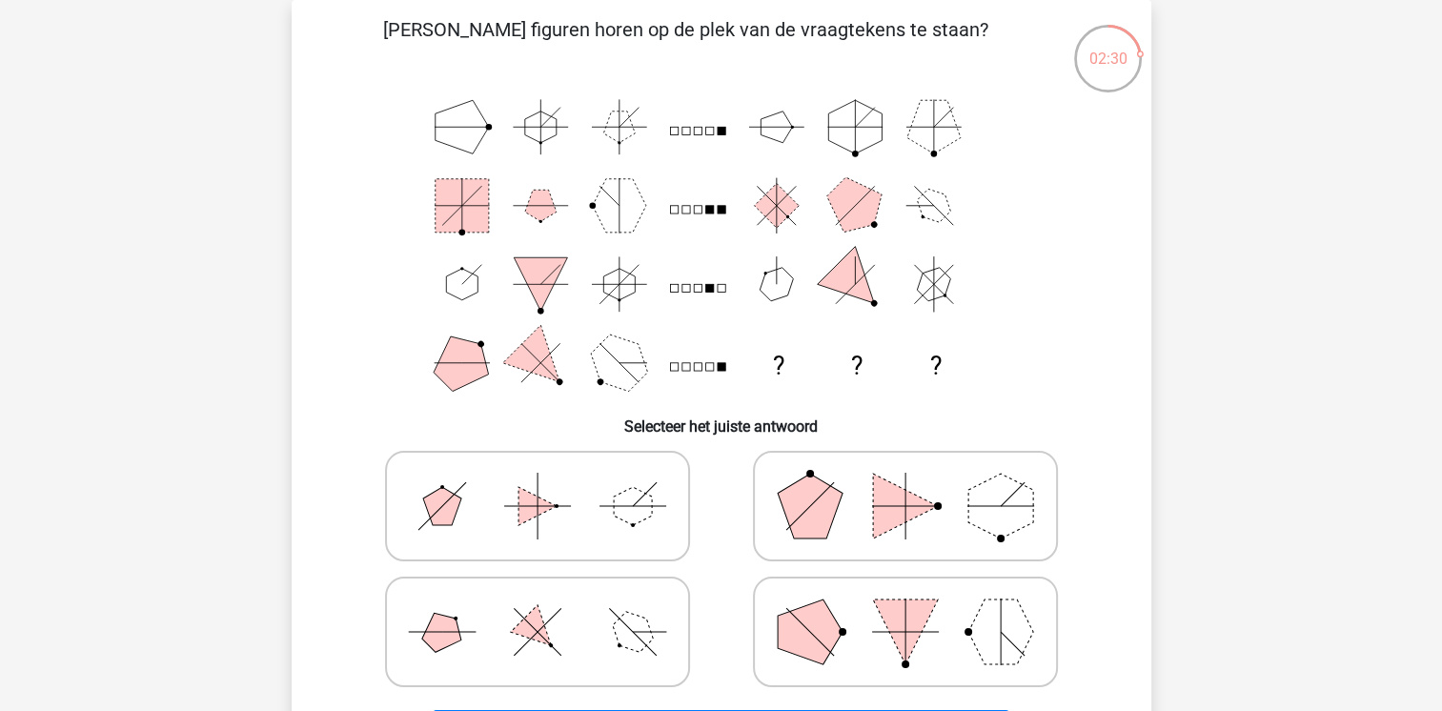
click at [852, 665] on icon at bounding box center [905, 631] width 286 height 95
click at [905, 608] on input "radio" at bounding box center [911, 602] width 12 height 12
radio input "true"
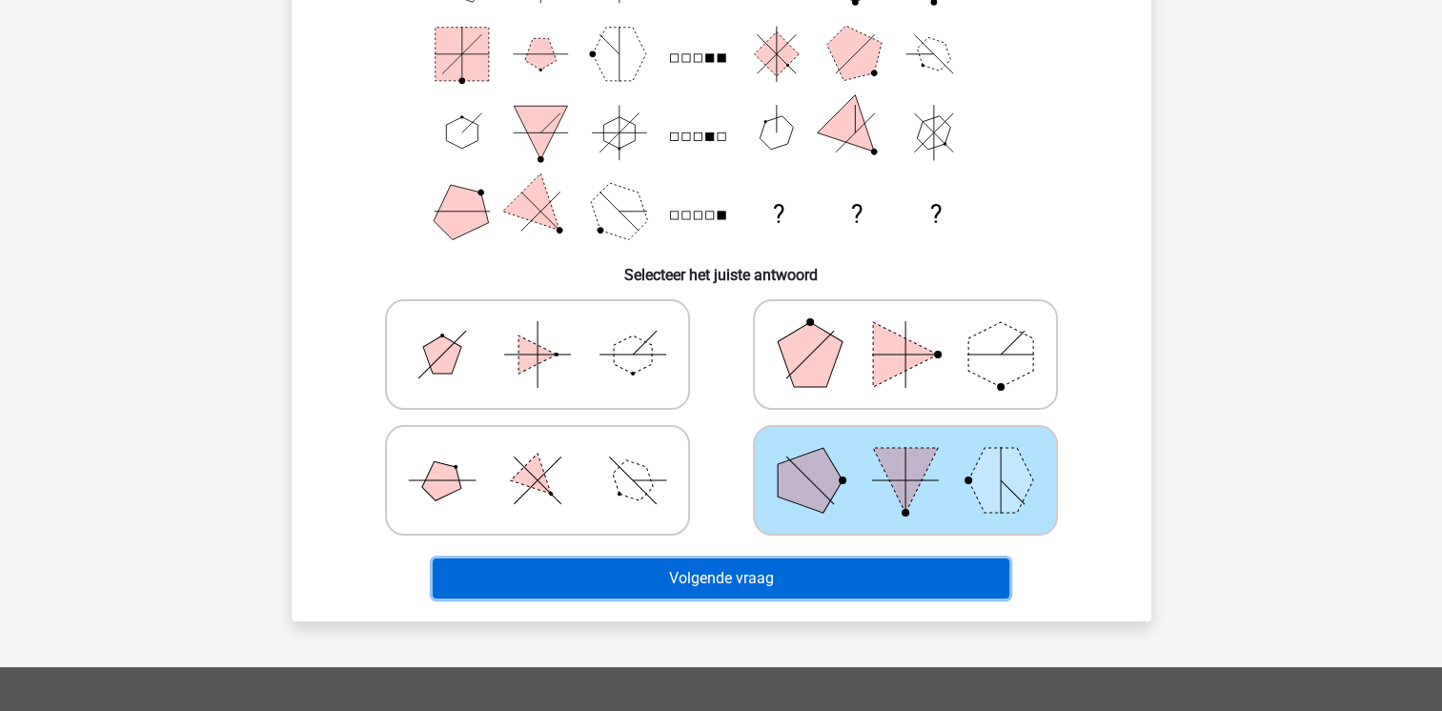
click at [952, 585] on button "Volgende vraag" at bounding box center [721, 578] width 576 height 40
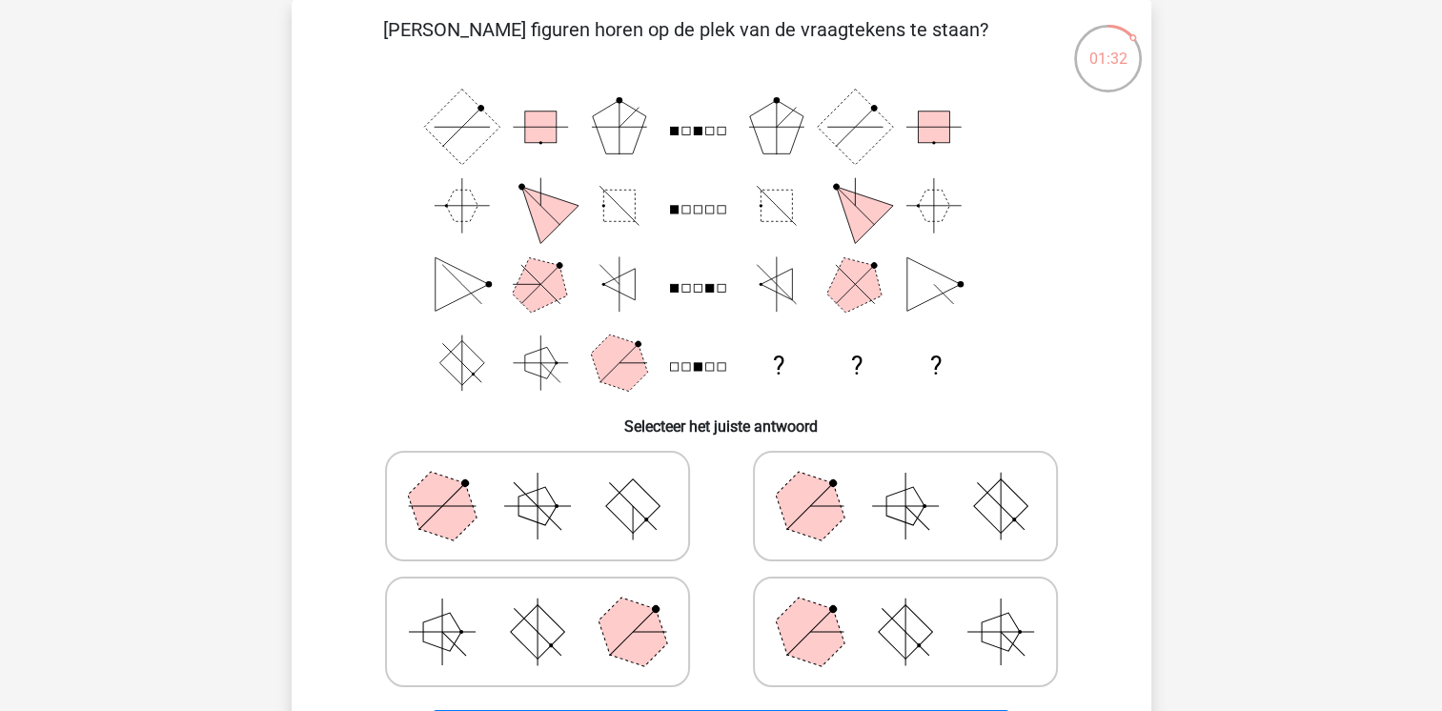
click at [858, 595] on icon at bounding box center [905, 631] width 286 height 95
click at [905, 596] on input "radio" at bounding box center [911, 602] width 12 height 12
radio input "true"
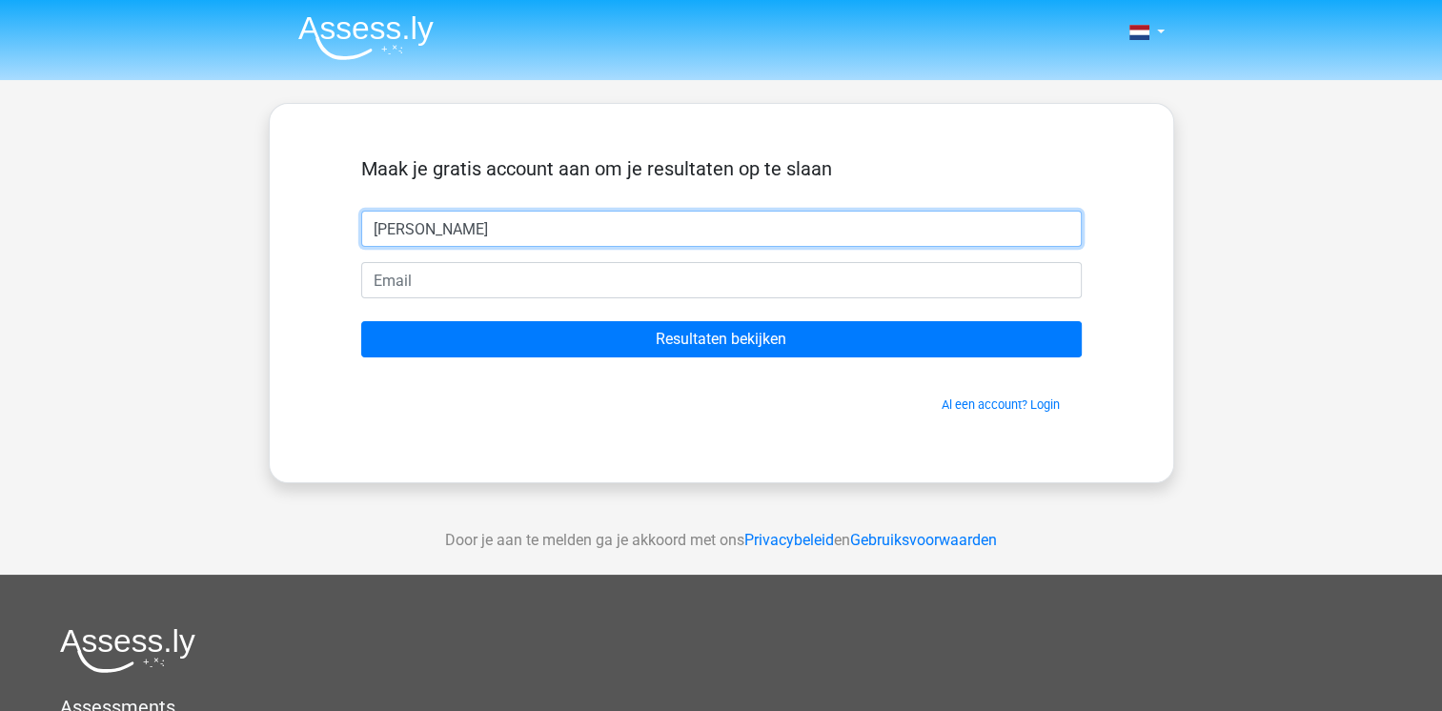
type input "[PERSON_NAME]"
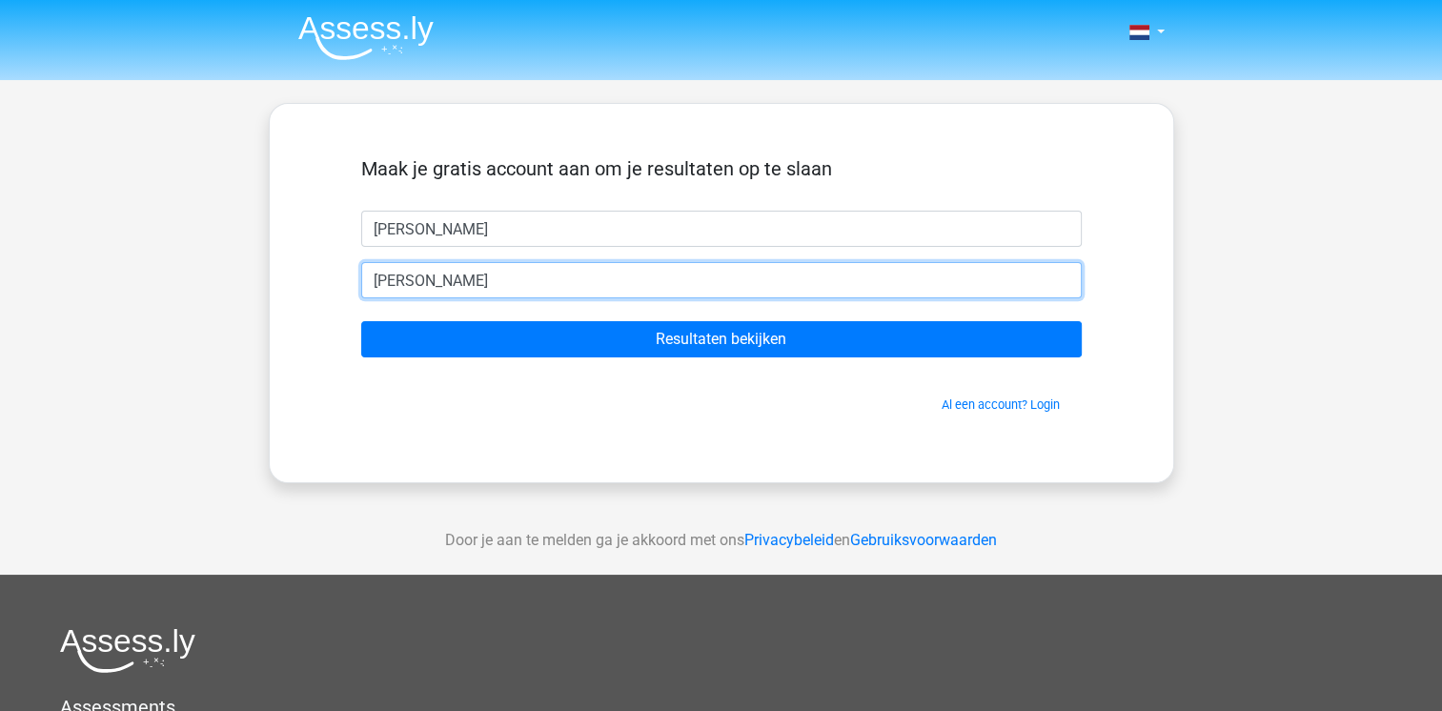
type input "[EMAIL_ADDRESS][DOMAIN_NAME]"
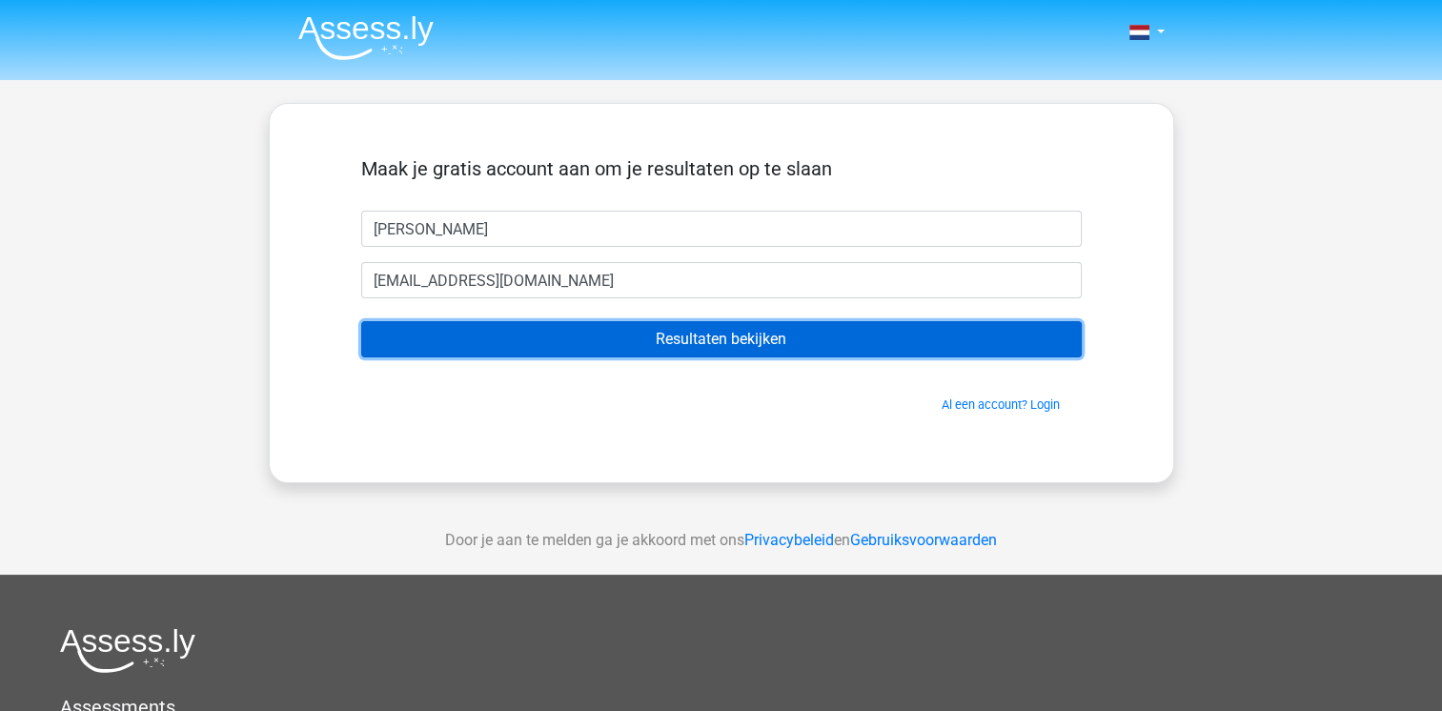
click at [861, 341] on input "Resultaten bekijken" at bounding box center [721, 339] width 720 height 36
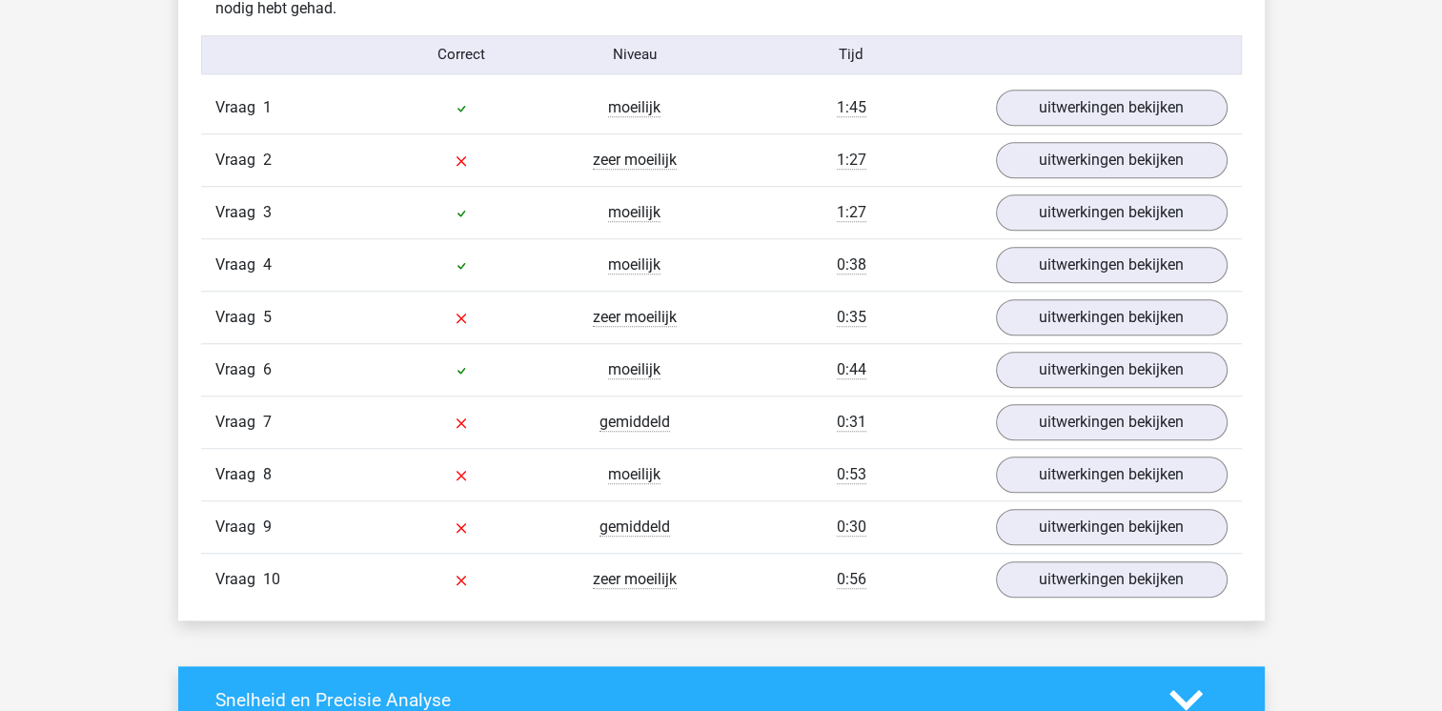
scroll to position [1525, 0]
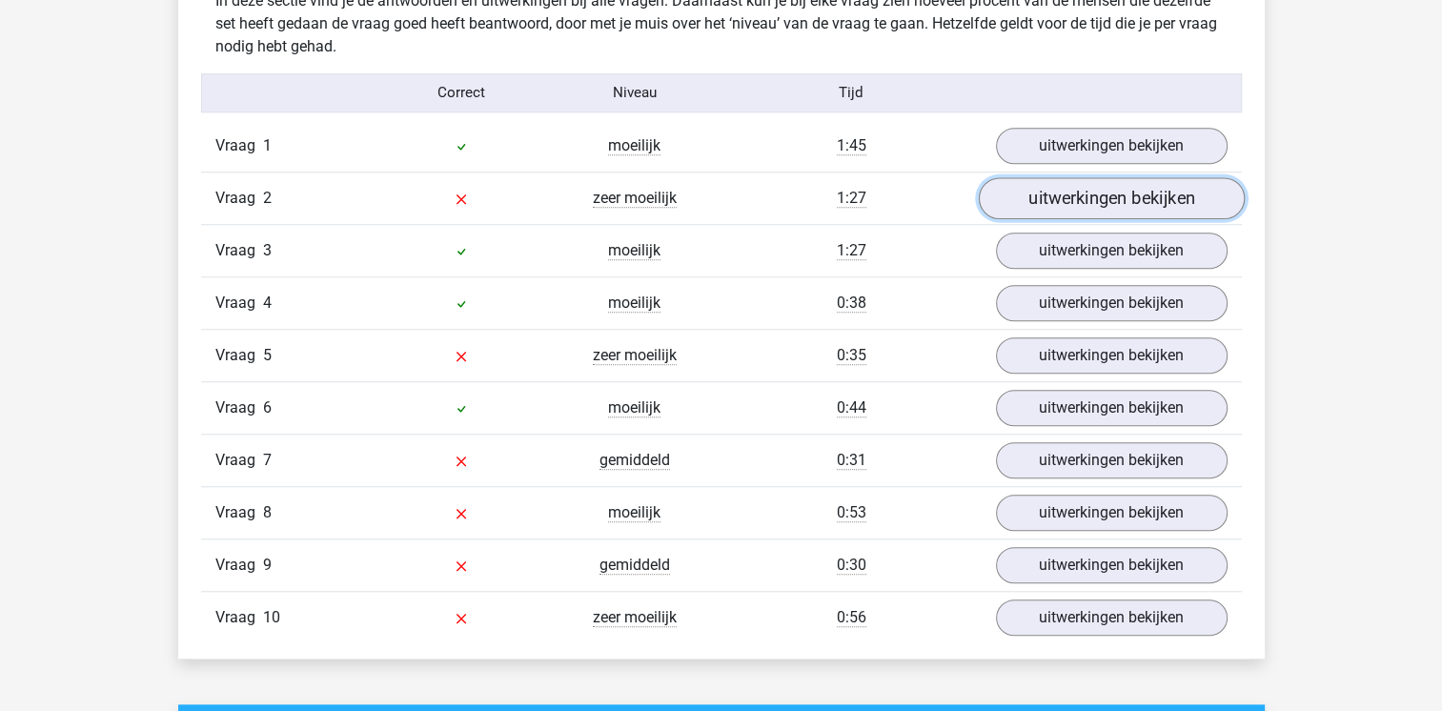
click at [1167, 192] on link "uitwerkingen bekijken" at bounding box center [1111, 198] width 266 height 42
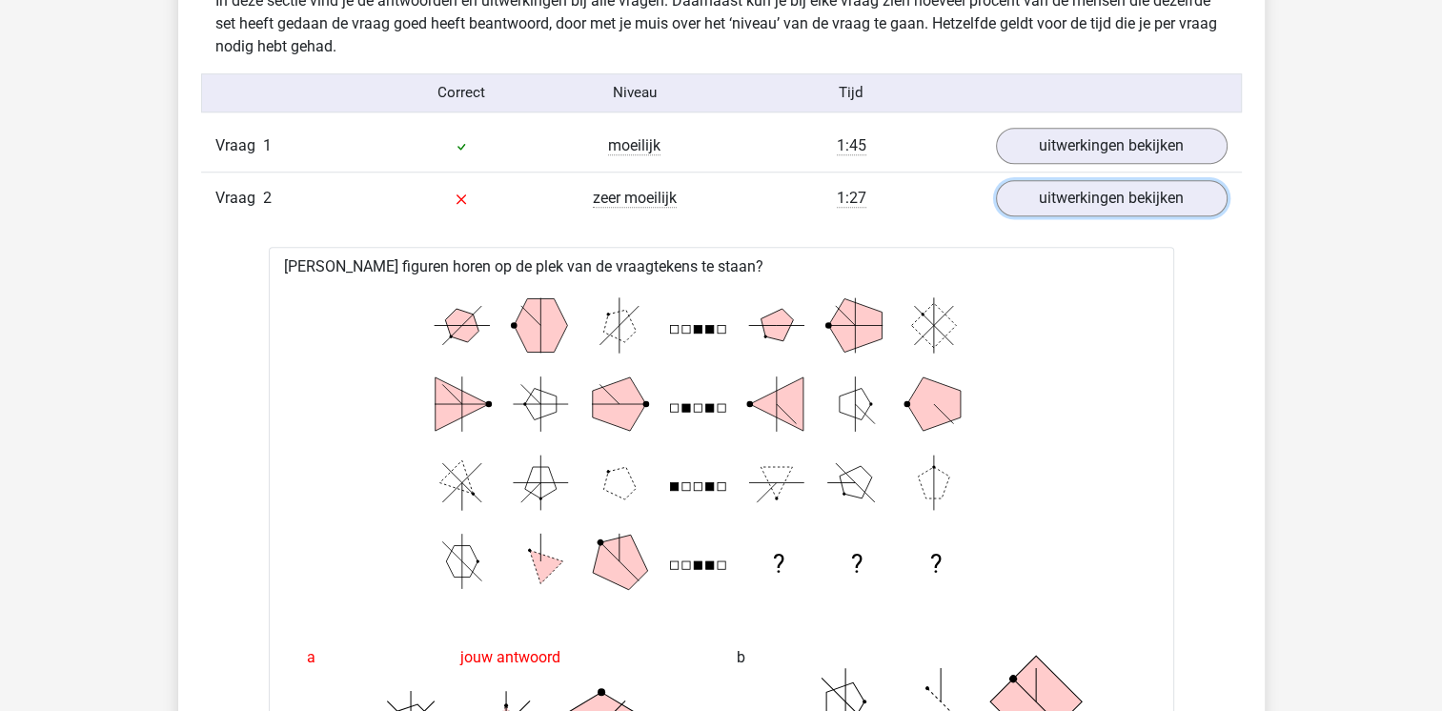
scroll to position [1486, 0]
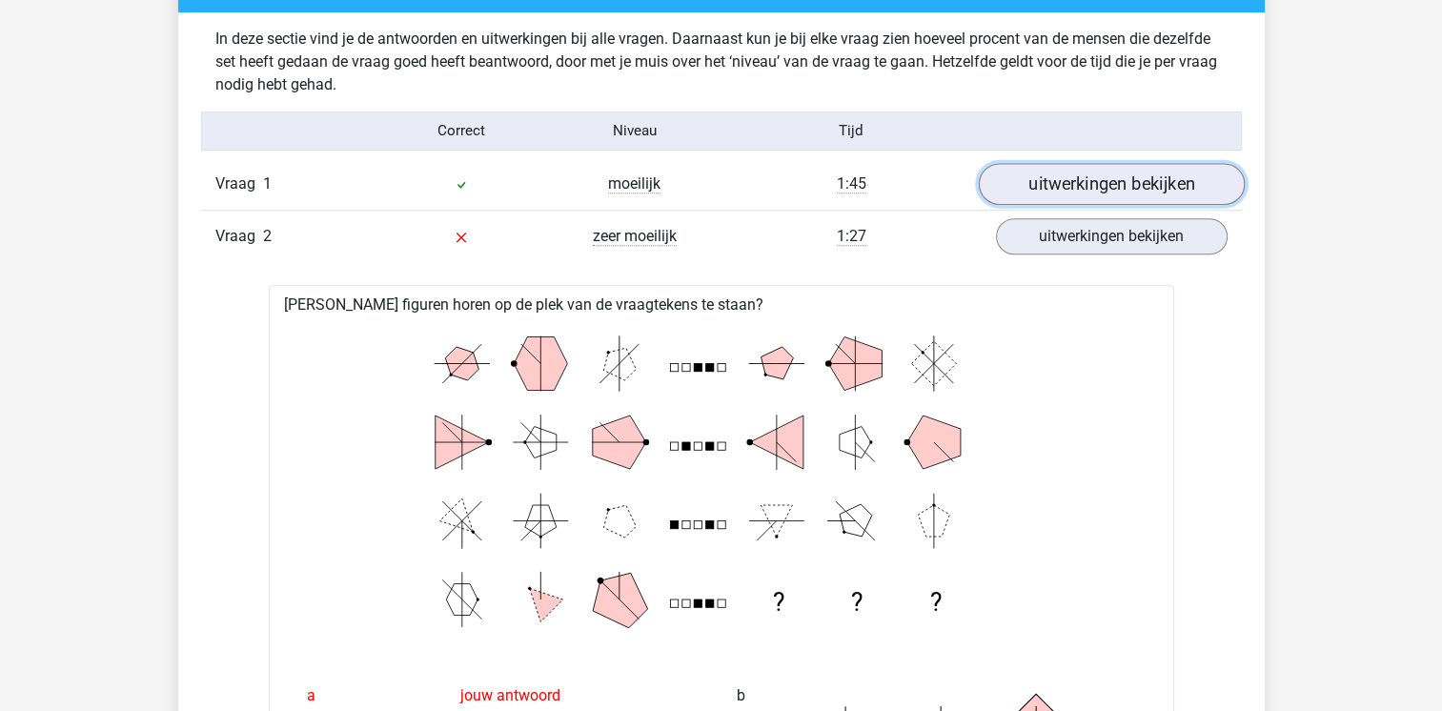
click at [1130, 173] on link "uitwerkingen bekijken" at bounding box center [1111, 184] width 266 height 42
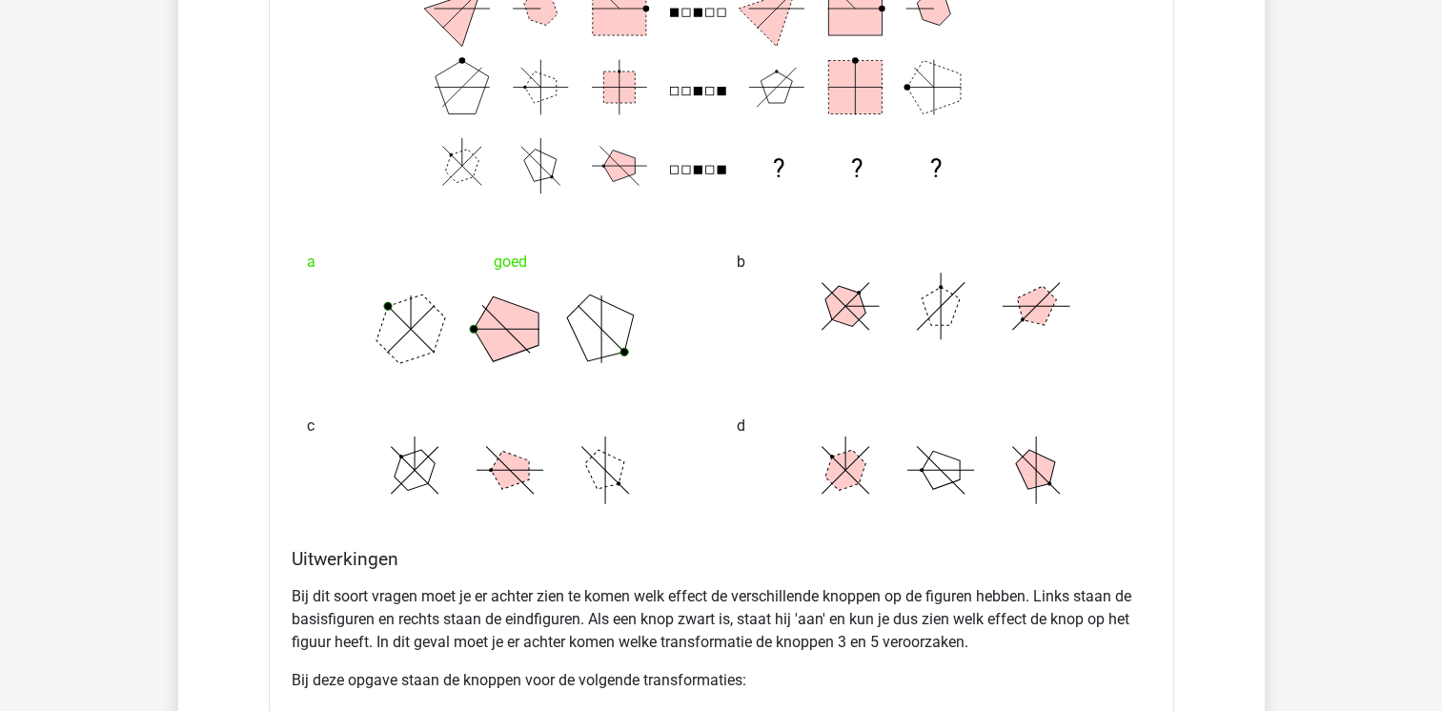
scroll to position [2020, 0]
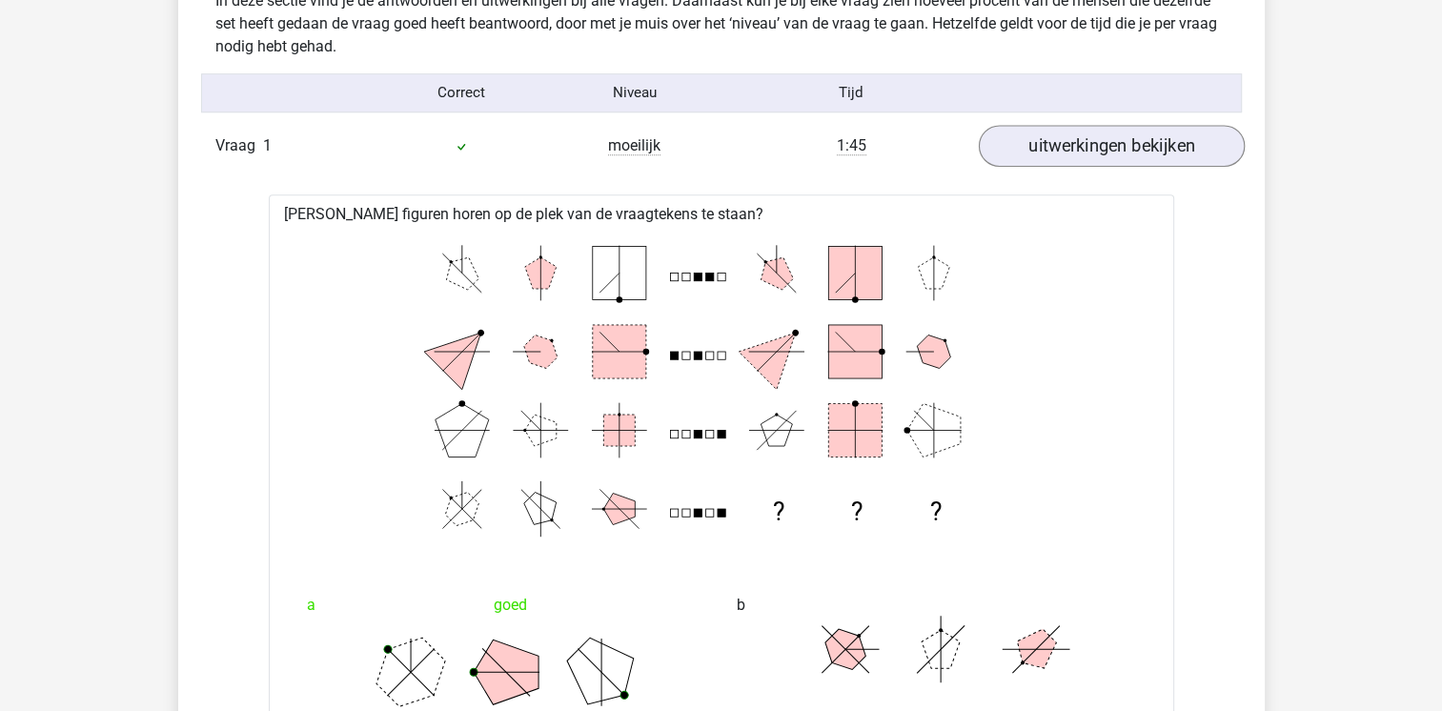
scroll to position [1486, 0]
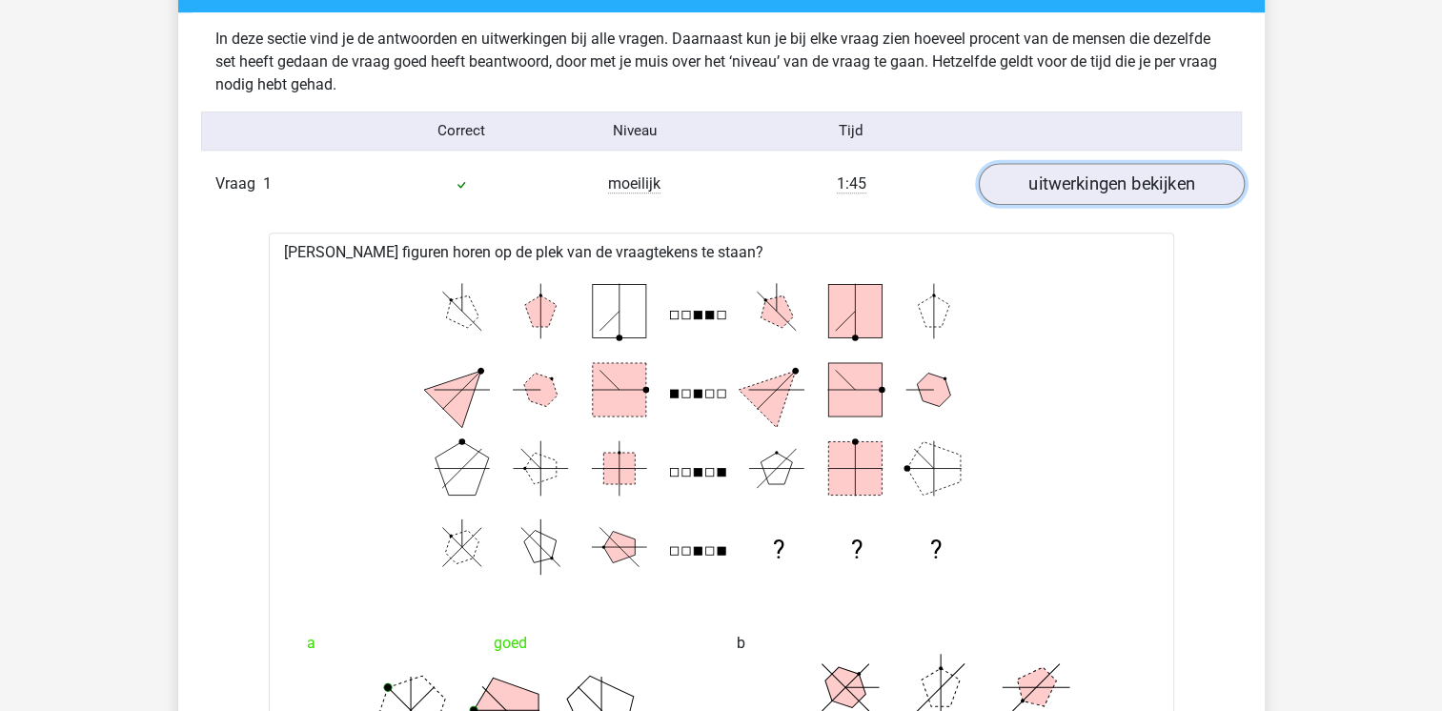
click at [1130, 173] on link "uitwerkingen bekijken" at bounding box center [1111, 184] width 266 height 42
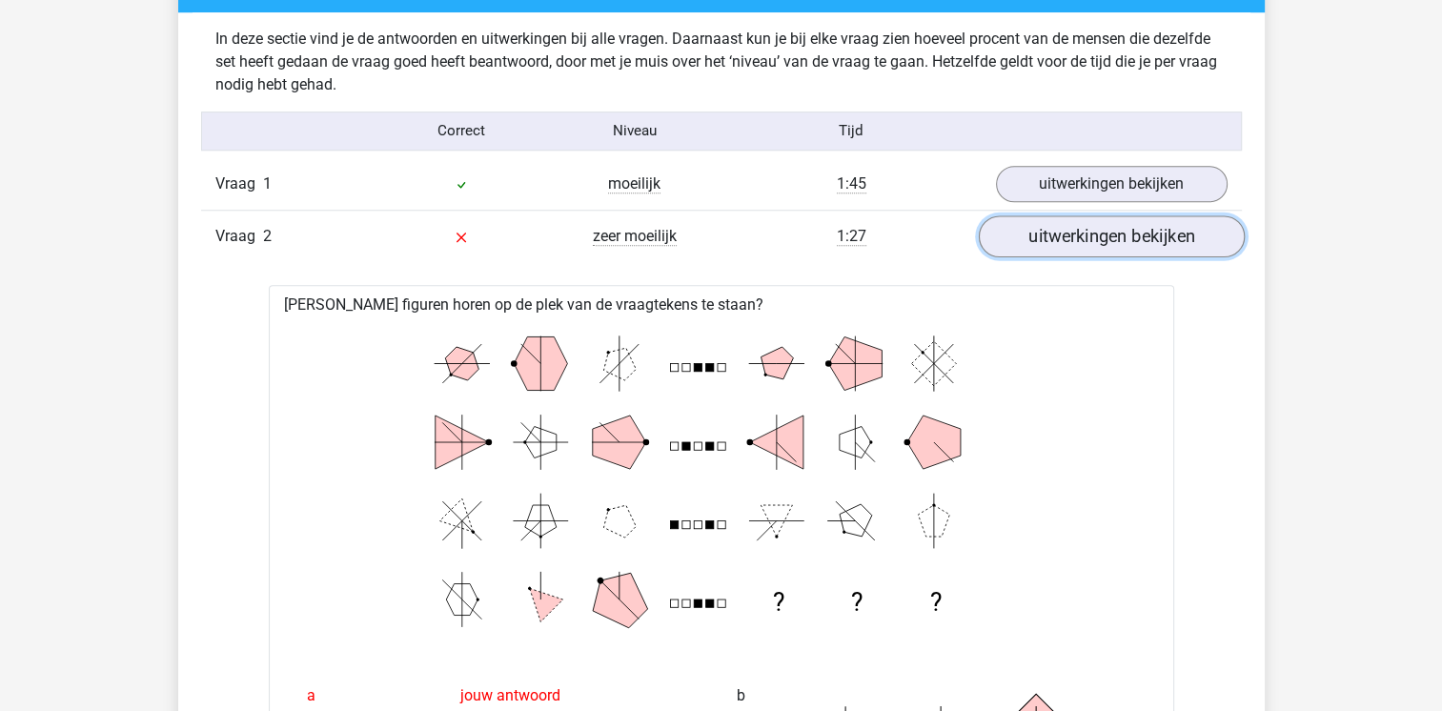
click at [1109, 241] on link "uitwerkingen bekijken" at bounding box center [1111, 236] width 266 height 42
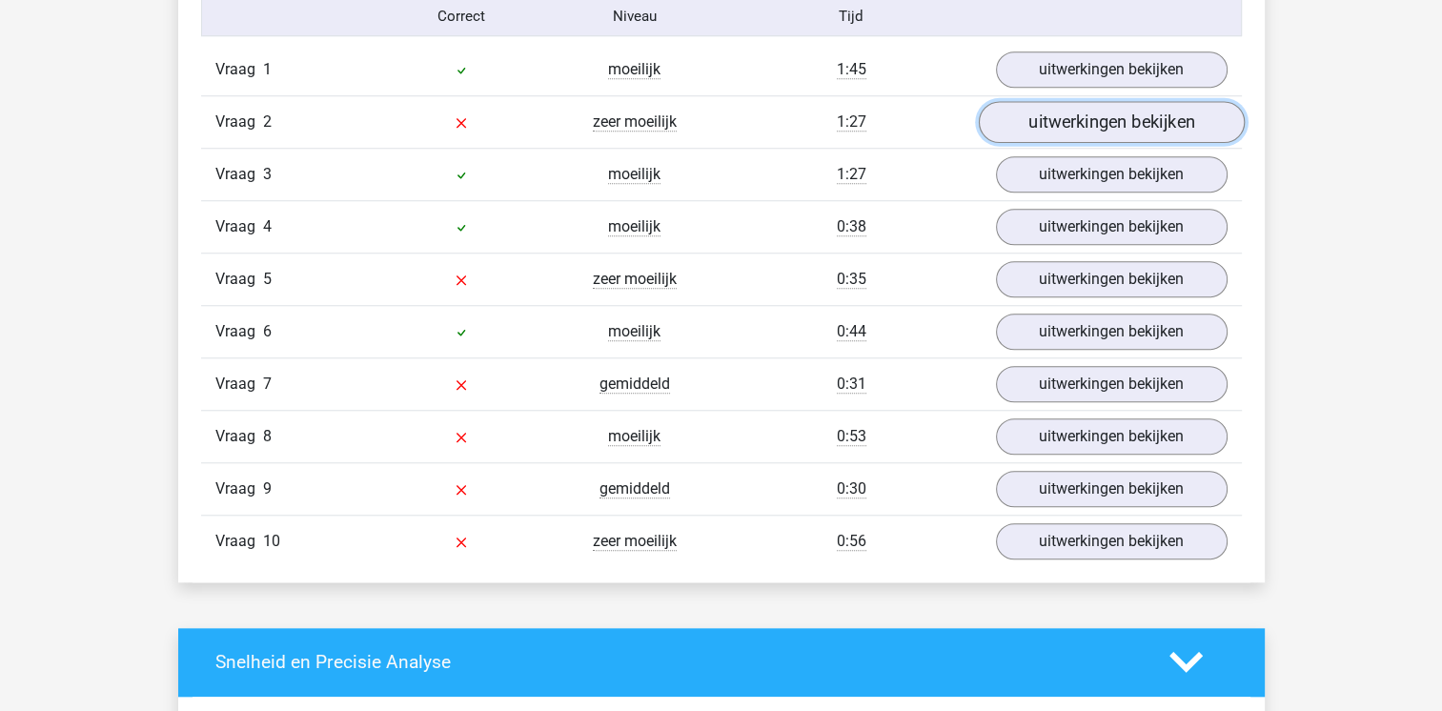
scroll to position [1639, 0]
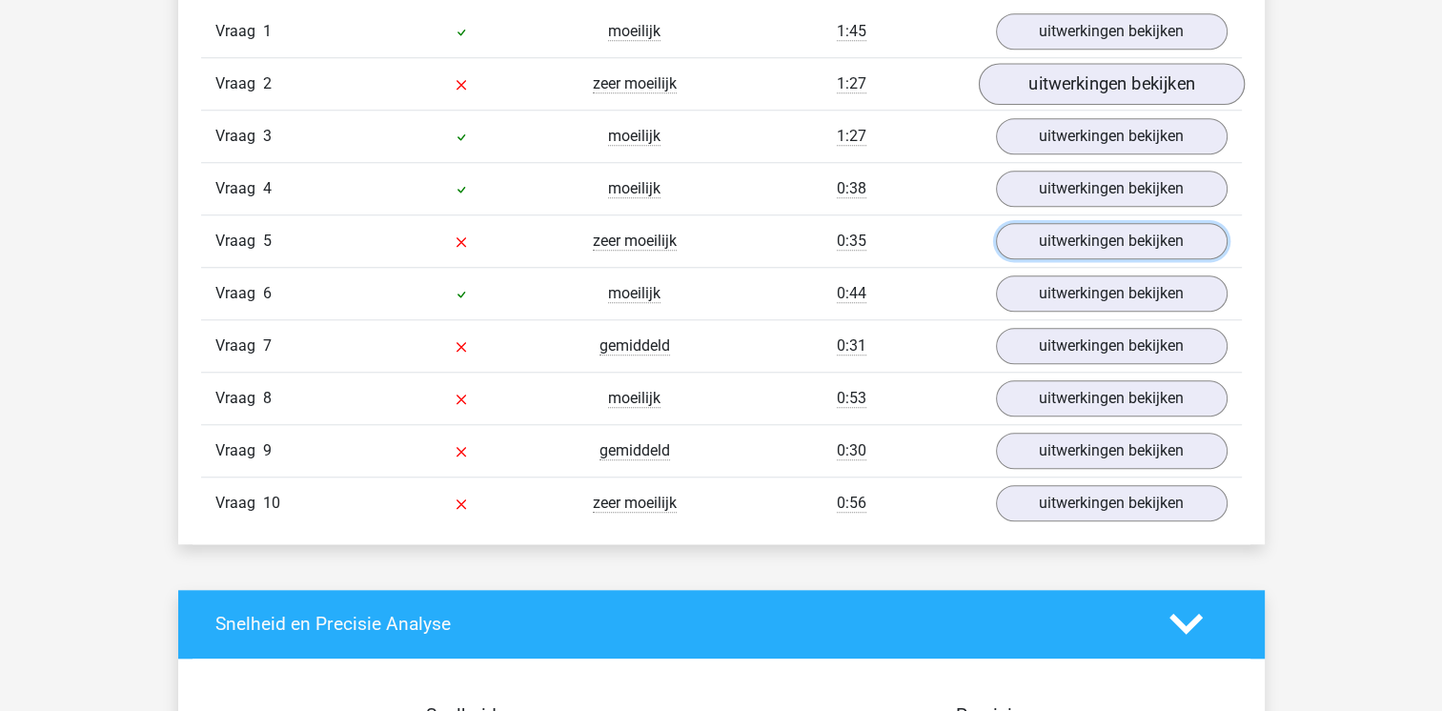
click at [1109, 241] on link "uitwerkingen bekijken" at bounding box center [1112, 241] width 232 height 36
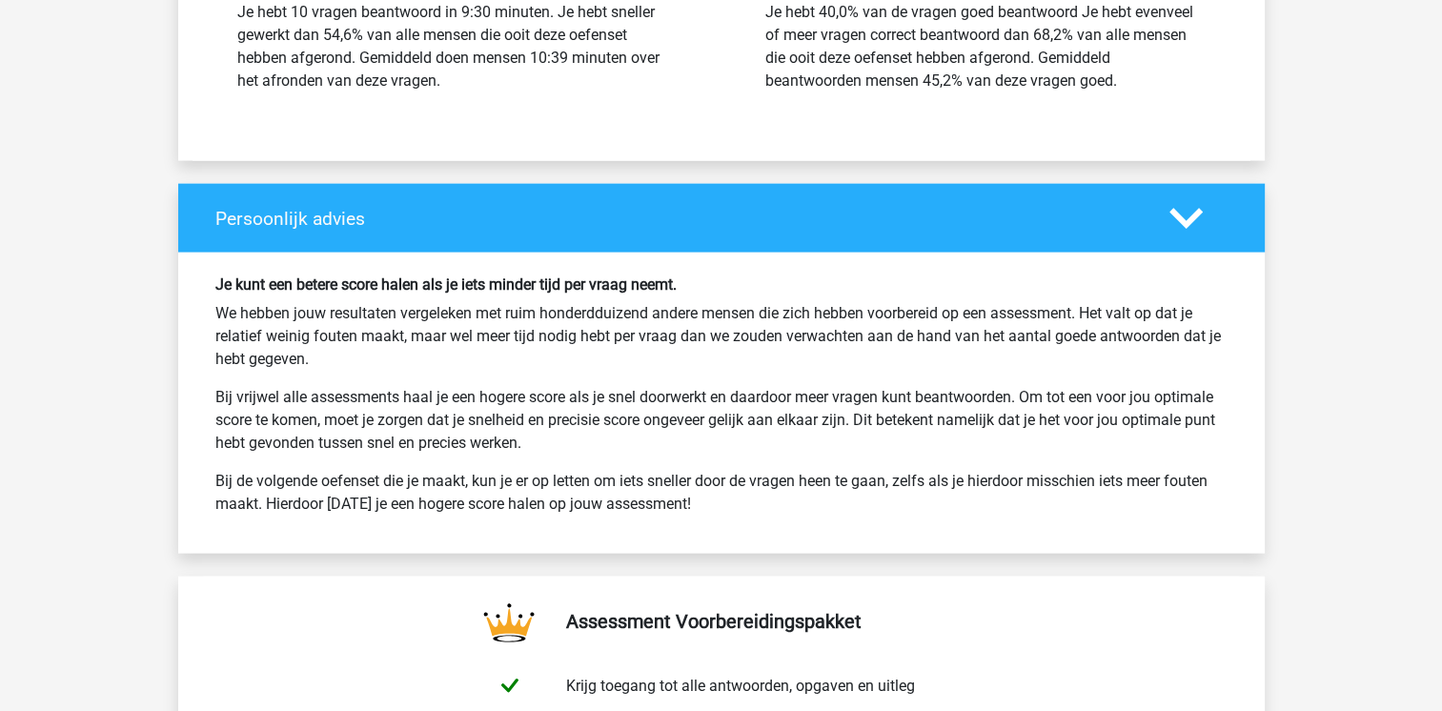
scroll to position [4231, 0]
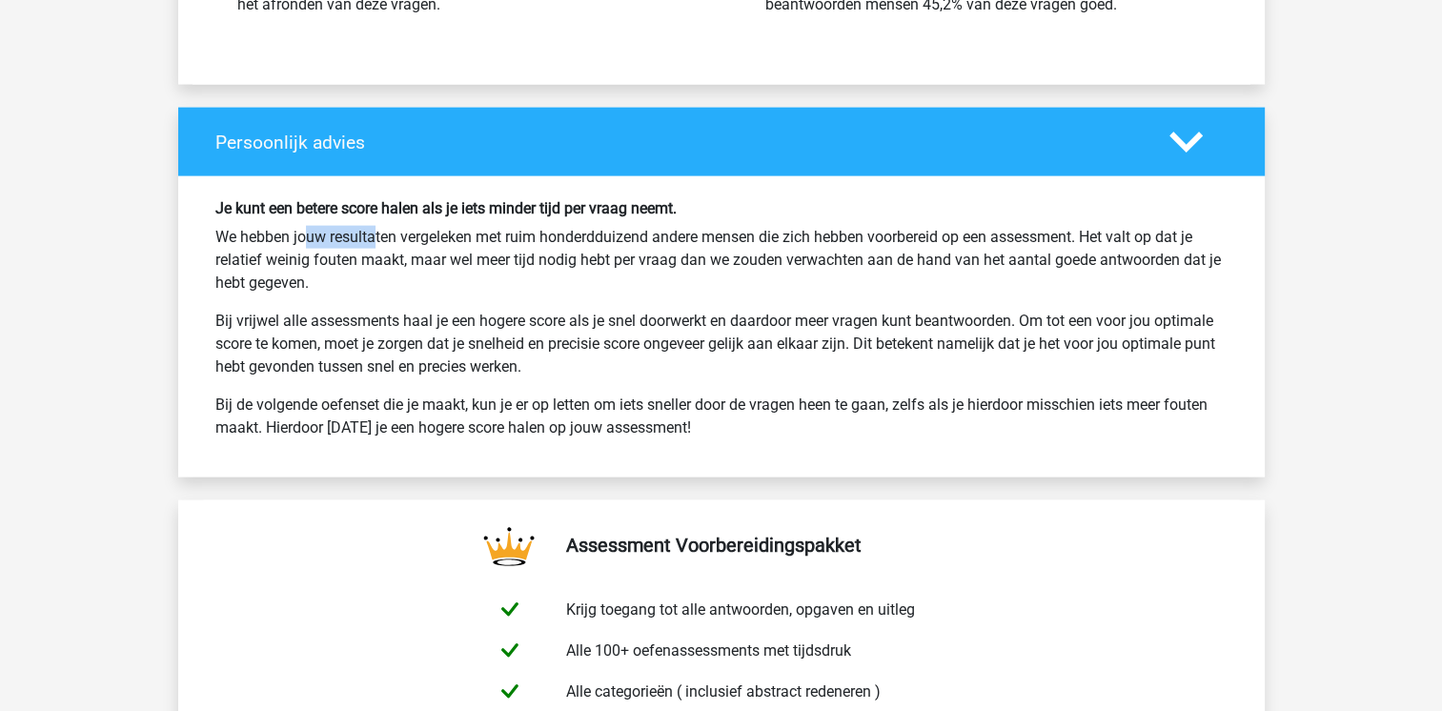
drag, startPoint x: 226, startPoint y: 231, endPoint x: 299, endPoint y: 238, distance: 73.8
click at [299, 238] on p "We hebben jouw resultaten vergeleken met ruim honderdduizend andere mensen die …" at bounding box center [721, 260] width 1012 height 69
drag, startPoint x: 299, startPoint y: 238, endPoint x: 331, endPoint y: 295, distance: 65.2
click at [331, 295] on div "Je kunt een betere score halen als je iets minder tijd per vraag neemt. We hebb…" at bounding box center [721, 326] width 1041 height 254
drag, startPoint x: 331, startPoint y: 295, endPoint x: 324, endPoint y: 337, distance: 42.5
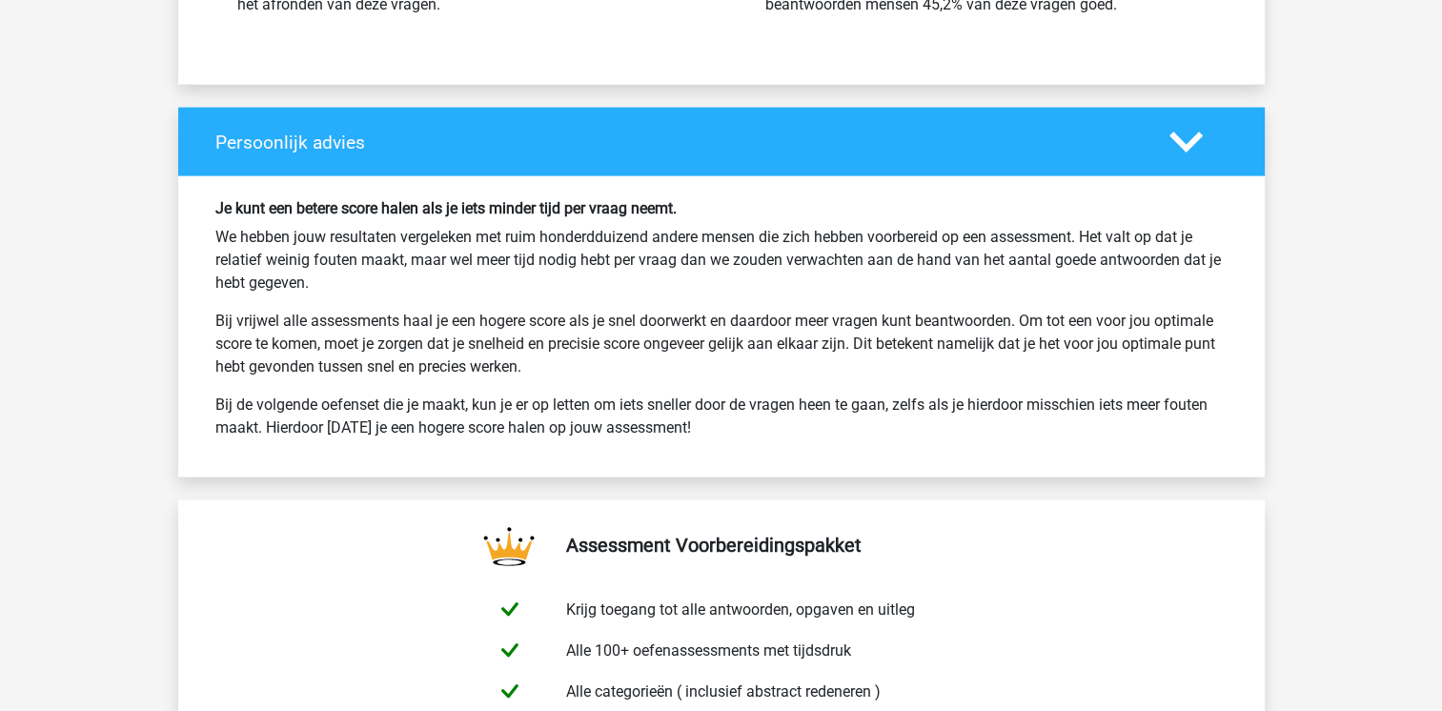
click at [324, 337] on p "Bij vrijwel alle assessments haal je een hogere score als je snel doorwerkt en …" at bounding box center [721, 344] width 1012 height 69
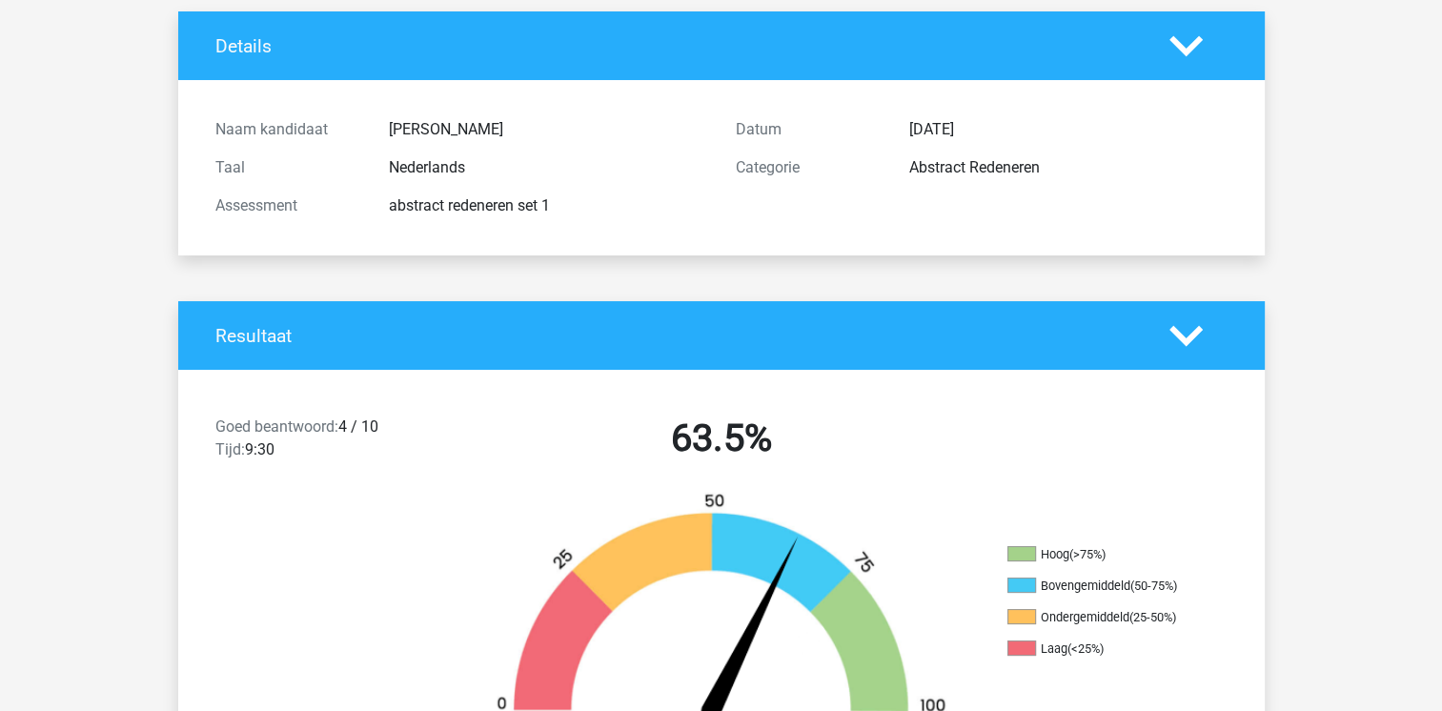
scroll to position [0, 0]
